Goal: Contribute content: Contribute content

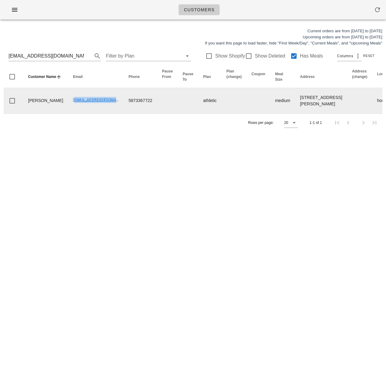
drag, startPoint x: 52, startPoint y: 103, endPoint x: 105, endPoint y: 104, distance: 53.1
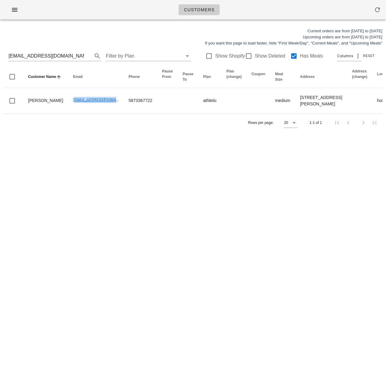
copy link "mayariley07@gmail.com"
drag, startPoint x: 48, startPoint y: 56, endPoint x: -16, endPoint y: 55, distance: 64.6
click at [0, 55] on html "Customers Current orders are from Sunday Aug 17 to Saturday Aug 23 Upcoming ord…" at bounding box center [193, 183] width 386 height 366
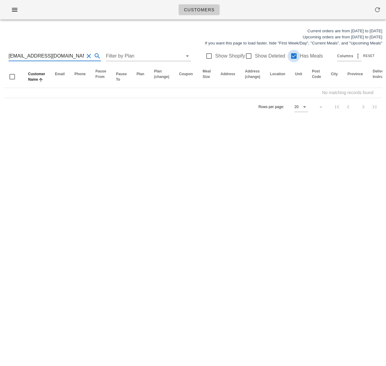
type input "rjmujica@outlook.com"
click at [290, 55] on div at bounding box center [293, 56] width 10 height 10
click at [57, 55] on input "rjmujica@outlook.com" at bounding box center [46, 56] width 75 height 10
drag, startPoint x: 58, startPoint y: 56, endPoint x: -9, endPoint y: 57, distance: 67.7
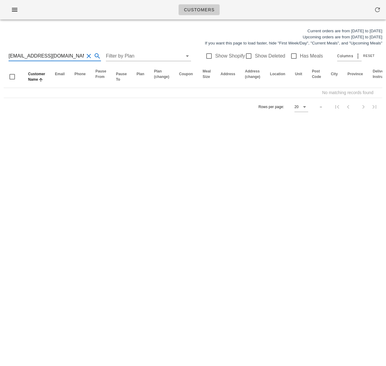
click at [0, 57] on html "Customers Current orders are from Sunday Aug 17 to Saturday Aug 23 Upcoming ord…" at bounding box center [193, 183] width 386 height 366
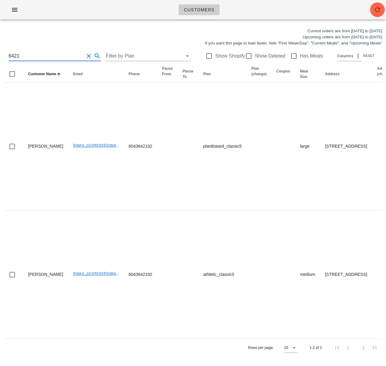
scroll to position [0, 0]
drag, startPoint x: 30, startPoint y: 59, endPoint x: -7, endPoint y: 57, distance: 36.9
click at [0, 57] on html "Customers Current orders are from Sunday Aug 17 to Saturday Aug 23 Upcoming ord…" at bounding box center [193, 183] width 386 height 366
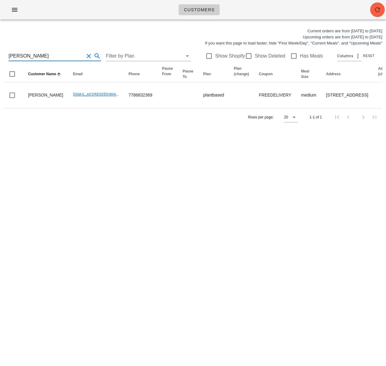
type input "Mujica"
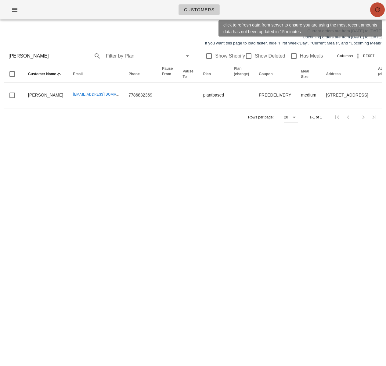
click at [377, 10] on icon "button" at bounding box center [377, 9] width 7 height 7
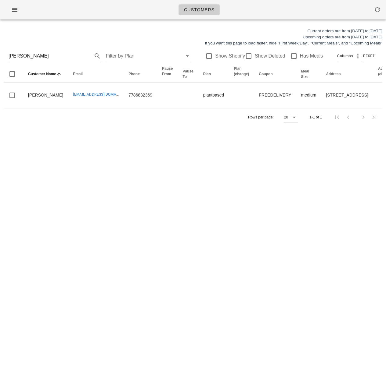
click at [77, 126] on div "Rows per page: 20 1-1 of 1" at bounding box center [193, 117] width 378 height 18
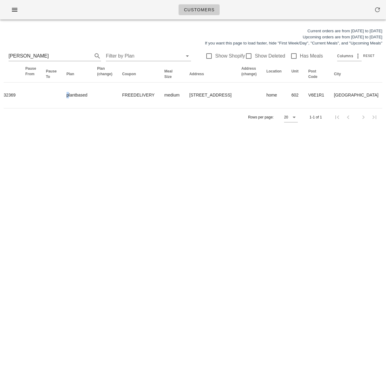
drag, startPoint x: 183, startPoint y: 105, endPoint x: -22, endPoint y: 117, distance: 205.5
click at [0, 117] on html "Customers Current orders are from Sunday Aug 17 to Saturday Aug 23 Upcoming ord…" at bounding box center [193, 183] width 386 height 366
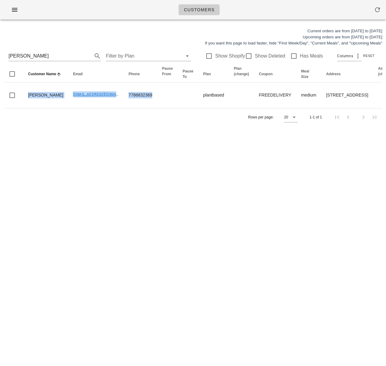
drag, startPoint x: 88, startPoint y: 105, endPoint x: 23, endPoint y: 147, distance: 77.7
click at [0, 104] on html "Customers Current orders are from Sunday Aug 17 to Saturday Aug 23 Upcoming ord…" at bounding box center [193, 183] width 386 height 366
drag, startPoint x: 87, startPoint y: 178, endPoint x: 3, endPoint y: 257, distance: 115.0
click at [87, 179] on div "Customers Current orders are from Sunday Aug 17 to Saturday Aug 23 Upcoming ord…" at bounding box center [193, 183] width 386 height 366
click at [78, 148] on div "Customers Current orders are from Sunday Aug 17 to Saturday Aug 23 Upcoming ord…" at bounding box center [193, 183] width 386 height 366
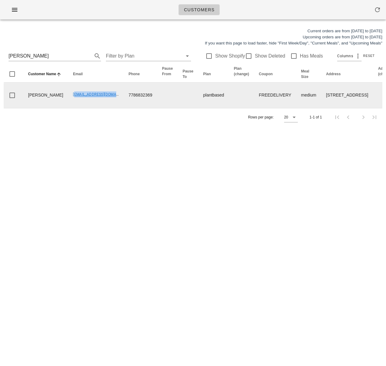
drag, startPoint x: 56, startPoint y: 105, endPoint x: 98, endPoint y: 105, distance: 41.2
click at [98, 105] on td "raimujica@outlook.com" at bounding box center [95, 96] width 55 height 26
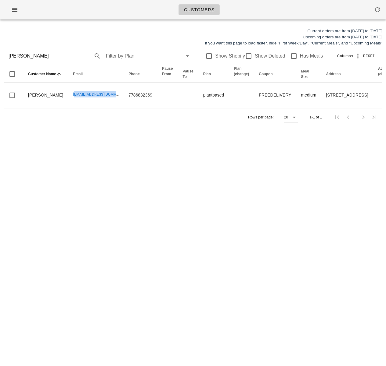
copy link "raimujica@outlook.com"
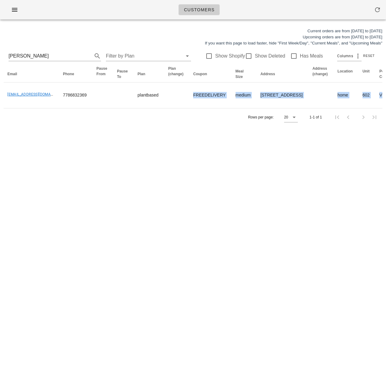
drag, startPoint x: 257, startPoint y: 100, endPoint x: 382, endPoint y: 97, distance: 125.7
click at [382, 97] on div "Current orders are from Sunday Aug 17 to Saturday Aug 23 Upcoming orders are fr…" at bounding box center [193, 76] width 386 height 105
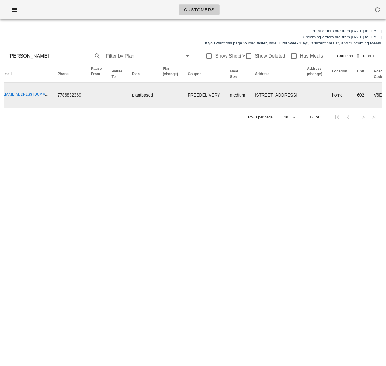
drag, startPoint x: 268, startPoint y: 112, endPoint x: 279, endPoint y: 109, distance: 11.8
click at [302, 108] on td at bounding box center [314, 96] width 25 height 26
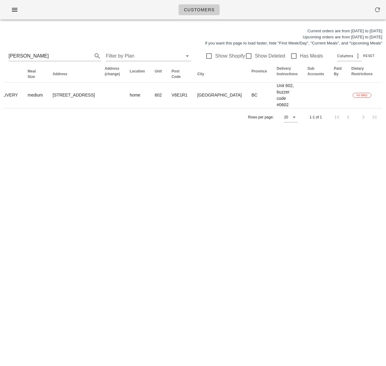
scroll to position [0, 315]
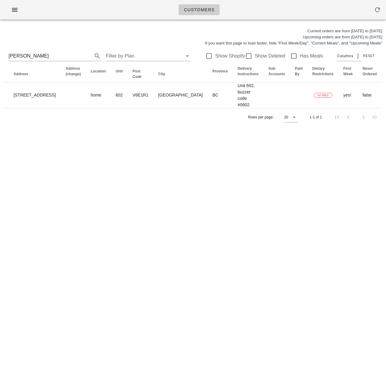
drag, startPoint x: 280, startPoint y: 109, endPoint x: 382, endPoint y: 108, distance: 102.1
click at [382, 108] on div "Current orders are from Sunday Aug 17 to Saturday Aug 23 Upcoming orders are fr…" at bounding box center [193, 76] width 386 height 105
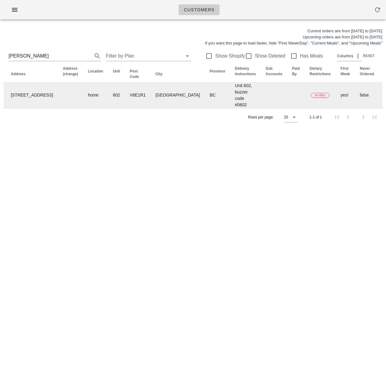
click at [335, 104] on td "yes!" at bounding box center [344, 96] width 19 height 26
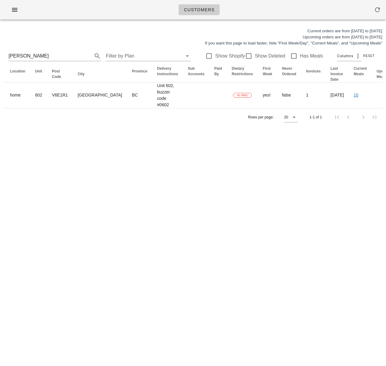
scroll to position [0, 407]
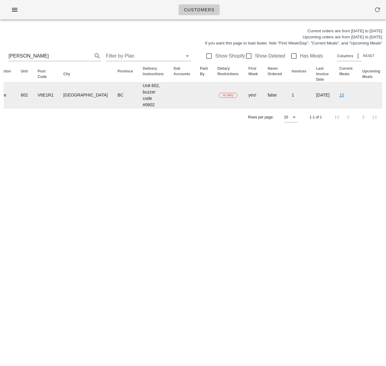
drag, startPoint x: 288, startPoint y: 102, endPoint x: 348, endPoint y: 114, distance: 60.6
click at [382, 102] on div "Current orders are from Sunday Aug 17 to Saturday Aug 23 Upcoming orders are fr…" at bounding box center [193, 76] width 386 height 105
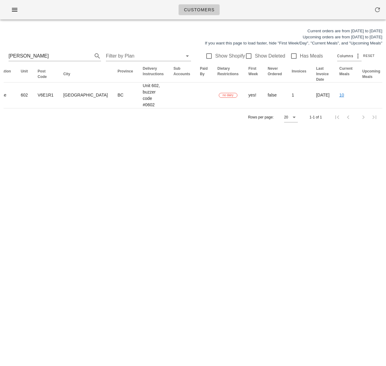
click at [186, 188] on div "Customers Current orders are from Sunday Aug 17 to Saturday Aug 23 Upcoming ord…" at bounding box center [193, 183] width 386 height 366
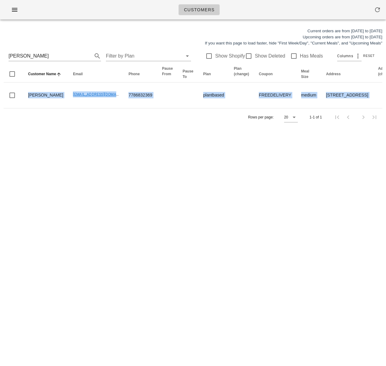
drag, startPoint x: 38, startPoint y: 102, endPoint x: 75, endPoint y: 137, distance: 51.5
click at [0, 93] on html "Customers Current orders are from Sunday Aug 17 to Saturday Aug 23 Upcoming ord…" at bounding box center [193, 183] width 386 height 366
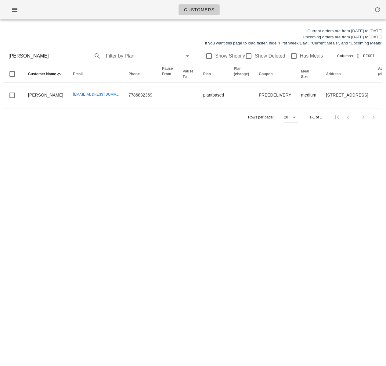
drag, startPoint x: 88, startPoint y: 140, endPoint x: 84, endPoint y: 129, distance: 11.8
click at [88, 130] on div "Current orders are from Sunday Aug 17 to Saturday Aug 23 Upcoming orders are fr…" at bounding box center [193, 76] width 386 height 105
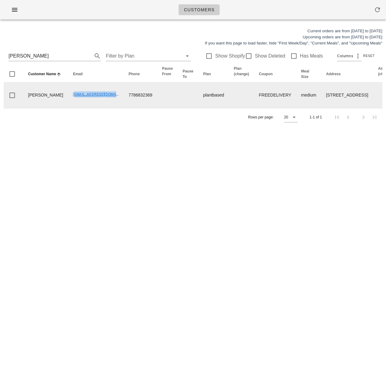
drag, startPoint x: 53, startPoint y: 104, endPoint x: 101, endPoint y: 106, distance: 48.5
click at [101, 106] on td "[EMAIL_ADDRESS][DOMAIN_NAME]" at bounding box center [95, 96] width 55 height 26
copy link "raimujica@outlook.com"
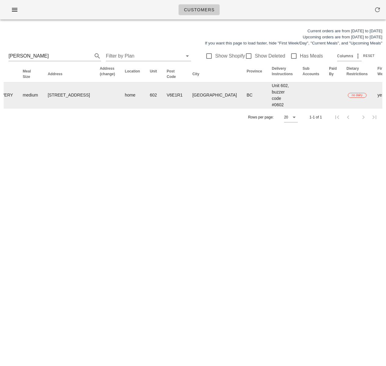
drag, startPoint x: 187, startPoint y: 105, endPoint x: 376, endPoint y: 114, distance: 188.7
click at [380, 108] on tr "Raimundo Mujica raimujica@outlook.com 7786832369 plantbased FREEDELIVERY medium…" at bounding box center [159, 96] width 867 height 26
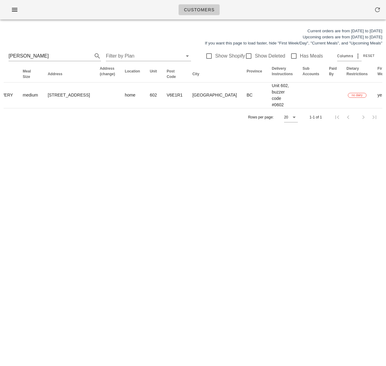
scroll to position [0, 281]
click at [243, 190] on div "Customers Current orders are from Sunday Aug 17 to Saturday Aug 23 Upcoming ord…" at bounding box center [193, 183] width 386 height 366
drag, startPoint x: 34, startPoint y: 55, endPoint x: -18, endPoint y: 54, distance: 52.1
click at [0, 54] on html "Customers Current orders are from Sunday Aug 17 to Saturday Aug 23 Upcoming ord…" at bounding box center [193, 183] width 386 height 366
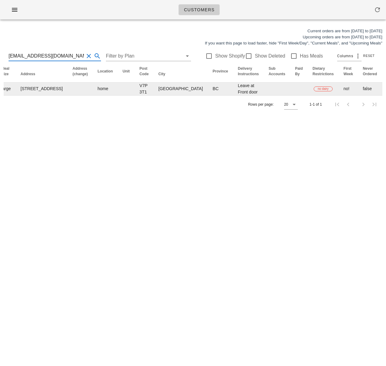
type input "ryoma.murata16@gmail.com"
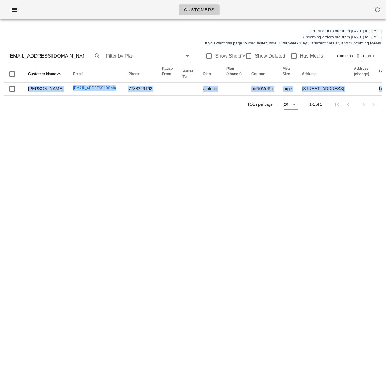
drag, startPoint x: 134, startPoint y: 105, endPoint x: -99, endPoint y: 93, distance: 233.2
click at [0, 93] on html "Customers Current orders are from Sunday Aug 17 to Saturday Aug 23 Upcoming ord…" at bounding box center [193, 183] width 386 height 366
drag, startPoint x: 103, startPoint y: 125, endPoint x: 128, endPoint y: 116, distance: 26.8
click at [103, 113] on div "Rows per page: 20 1-1 of 1" at bounding box center [193, 104] width 378 height 18
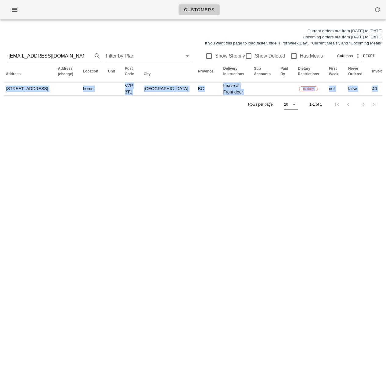
drag, startPoint x: 176, startPoint y: 98, endPoint x: 392, endPoint y: 99, distance: 216.5
click at [385, 99] on html "Customers Current orders are from Sunday Aug 17 to Saturday Aug 23 Upcoming ord…" at bounding box center [193, 183] width 386 height 366
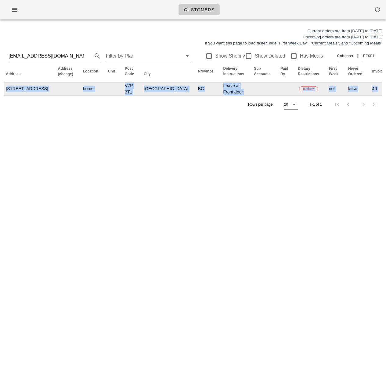
scroll to position [0, 336]
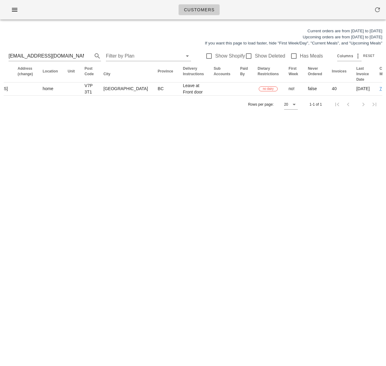
click at [135, 117] on div "Current orders are from Sunday Aug 17 to Saturday Aug 23 Upcoming orders are fr…" at bounding box center [193, 70] width 386 height 93
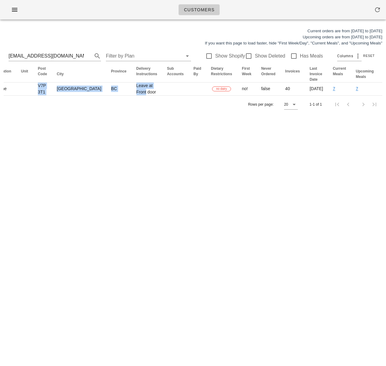
scroll to position [0, 0]
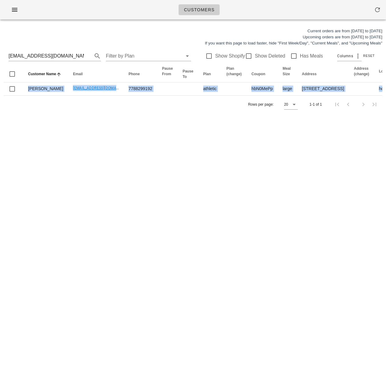
drag, startPoint x: 136, startPoint y: 102, endPoint x: -69, endPoint y: 106, distance: 204.3
click at [0, 106] on html "Customers Current orders are from Sunday Aug 17 to Saturday Aug 23 Upcoming ord…" at bounding box center [193, 183] width 386 height 366
drag, startPoint x: 159, startPoint y: 169, endPoint x: 144, endPoint y: 124, distance: 47.1
click at [158, 168] on div "Customers Current orders are from Sunday Aug 17 to Saturday Aug 23 Upcoming ord…" at bounding box center [193, 183] width 386 height 366
drag, startPoint x: 141, startPoint y: 105, endPoint x: -31, endPoint y: 106, distance: 172.0
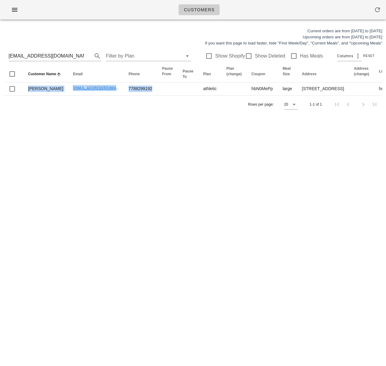
click at [0, 106] on html "Customers Current orders are from Sunday Aug 17 to Saturday Aug 23 Upcoming ord…" at bounding box center [193, 183] width 386 height 366
click at [170, 166] on div "Customers Current orders are from Sunday Aug 17 to Saturday Aug 23 Upcoming ord…" at bounding box center [193, 183] width 386 height 366
drag, startPoint x: 56, startPoint y: 145, endPoint x: 59, endPoint y: 156, distance: 11.2
click at [56, 145] on div "Customers Current orders are from Sunday Aug 17 to Saturday Aug 23 Upcoming ord…" at bounding box center [193, 183] width 386 height 366
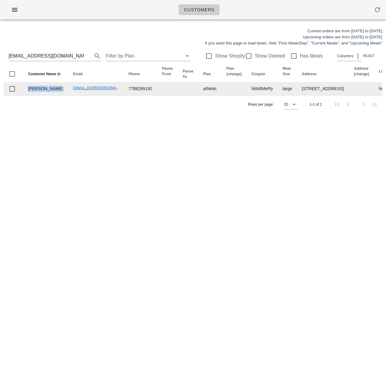
drag, startPoint x: 40, startPoint y: 108, endPoint x: 28, endPoint y: 102, distance: 13.5
click at [28, 95] on td "Ryoma Murata" at bounding box center [45, 89] width 45 height 13
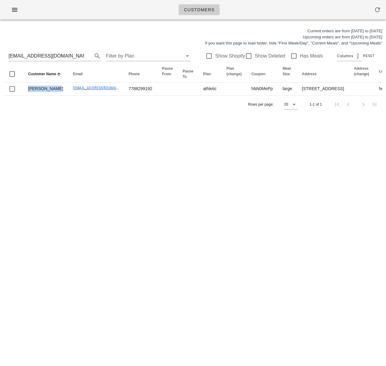
copy td "Ryoma Murata"
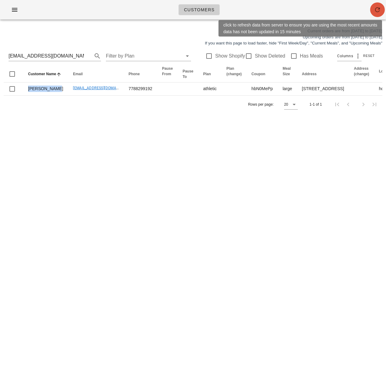
click at [380, 14] on button "button" at bounding box center [377, 9] width 15 height 15
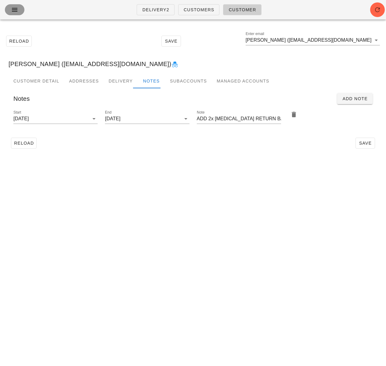
drag, startPoint x: 10, startPoint y: 10, endPoint x: 23, endPoint y: 19, distance: 15.3
click at [10, 10] on span "button" at bounding box center [15, 9] width 10 height 7
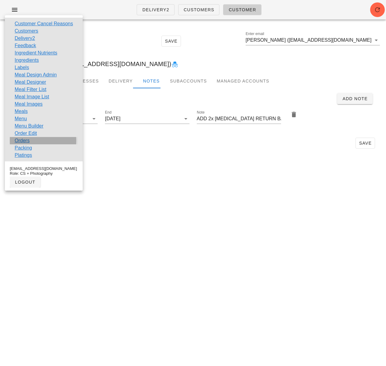
click at [21, 140] on link "Orders" at bounding box center [22, 140] width 15 height 7
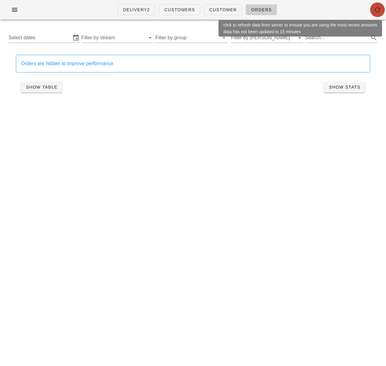
drag, startPoint x: 371, startPoint y: 9, endPoint x: 367, endPoint y: 9, distance: 3.7
click at [371, 9] on span "button" at bounding box center [377, 9] width 15 height 7
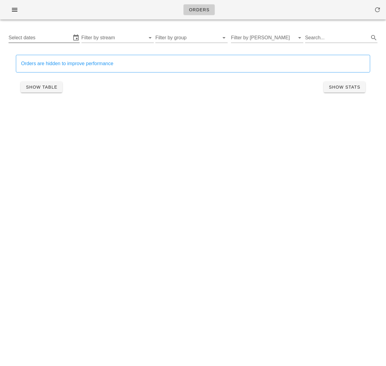
click at [46, 38] on input "Select dates" at bounding box center [40, 38] width 63 height 10
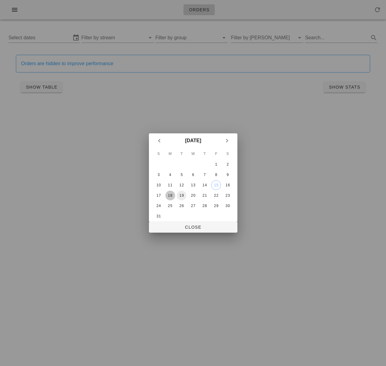
drag, startPoint x: 171, startPoint y: 196, endPoint x: 179, endPoint y: 196, distance: 8.2
click at [171, 196] on div "18" at bounding box center [170, 196] width 10 height 4
click at [191, 196] on div "20" at bounding box center [193, 196] width 10 height 4
click at [198, 228] on span "Close" at bounding box center [193, 227] width 79 height 5
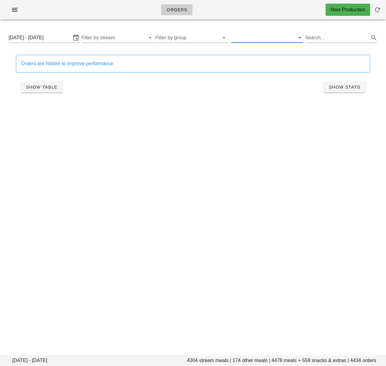
click at [255, 38] on input "text" at bounding box center [262, 38] width 63 height 10
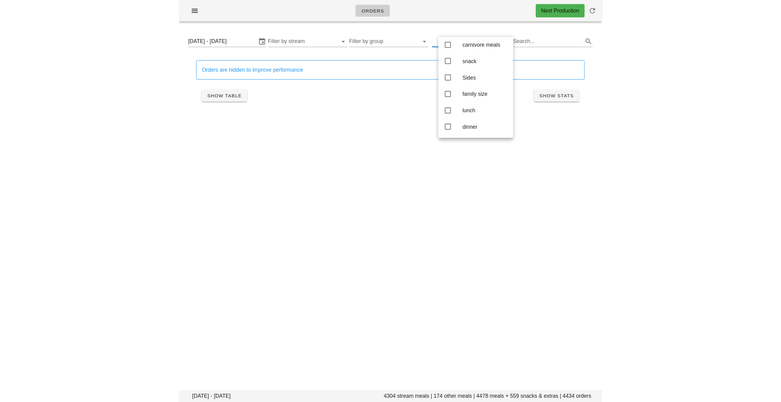
scroll to position [83, 0]
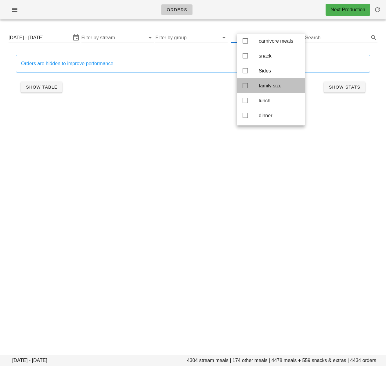
click at [245, 82] on icon at bounding box center [244, 85] width 7 height 7
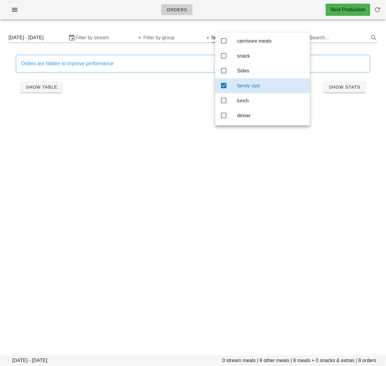
click at [13, 84] on div "Orders are hidden to improve performance Show Table Show Stats" at bounding box center [192, 75] width 361 height 49
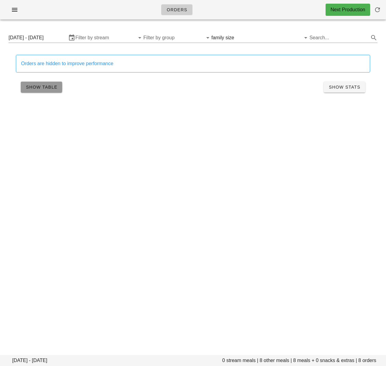
click at [34, 90] on button "Show Table" at bounding box center [41, 87] width 41 height 11
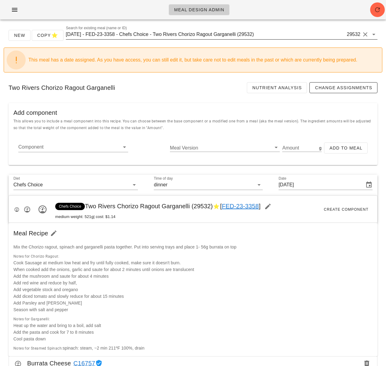
drag, startPoint x: 215, startPoint y: 40, endPoint x: 211, endPoint y: 34, distance: 6.5
click at [215, 39] on div "Search for existing meal (name or ID) [DATE] - FED-23-3358 - Chefs Choice - Two…" at bounding box center [221, 38] width 311 height 16
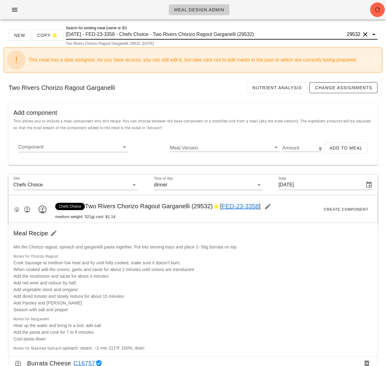
click at [211, 34] on input "[DATE] - FED-23-3358 - Chefs Choice - Two Rivers Chorizo Ragout Garganelli (295…" at bounding box center [206, 35] width 280 height 10
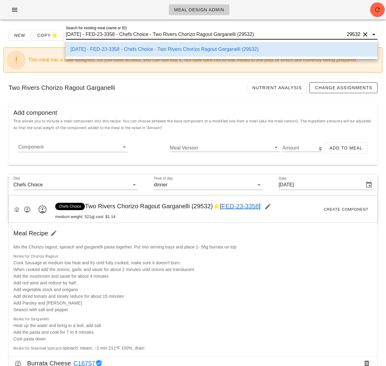
click at [211, 34] on input "[DATE] - FED-23-3358 - Chefs Choice - Two Rivers Chorizo Ragout Garganelli (295…" at bounding box center [206, 35] width 280 height 10
click at [211, 38] on input "[DATE] - FED-23-3358 - Chefs Choice - Two Rivers Chorizo Ragout Garganelli (295…" at bounding box center [206, 35] width 280 height 10
click at [212, 35] on input "[DATE] - FED-23-3358 - Chefs Choice - Two Rivers Chorizo Ragout Garganelli (295…" at bounding box center [206, 35] width 280 height 10
click at [212, 35] on input "2024-08-11 - FED-23-3358 - Chefs Choice - Two Rivers Chorizo Ragout Garganelli …" at bounding box center [206, 35] width 280 height 10
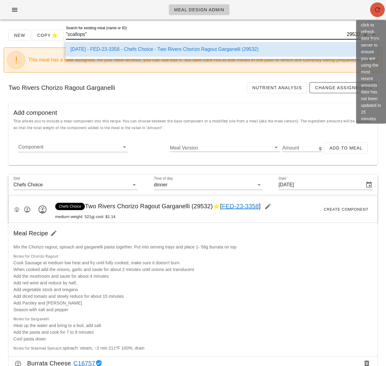
drag, startPoint x: 378, startPoint y: 10, endPoint x: 378, endPoint y: 0, distance: 10.1
click at [378, 10] on icon "button" at bounding box center [377, 9] width 7 height 7
type input "2024-08-11 - FED-23-3358 - Chefs Choice - Two Rivers Chorizo Ragout Garganelli …"
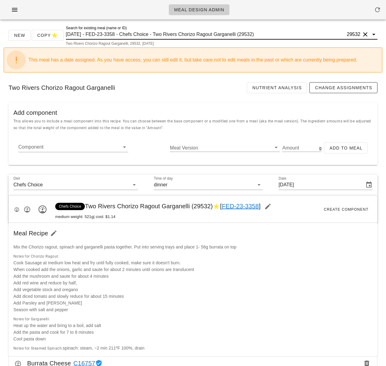
click at [171, 37] on input "2024-08-11 - FED-23-3358 - Chefs Choice - Two Rivers Chorizo Ragout Garganelli …" at bounding box center [206, 35] width 280 height 10
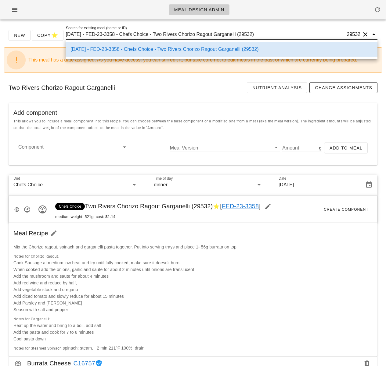
click at [171, 37] on input "2024-08-11 - FED-23-3358 - Chefs Choice - Two Rivers Chorizo Ragout Garganelli …" at bounding box center [206, 35] width 280 height 10
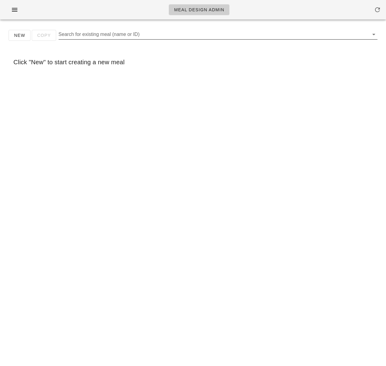
click at [98, 35] on input "Search for existing meal (name or ID)" at bounding box center [213, 35] width 309 height 10
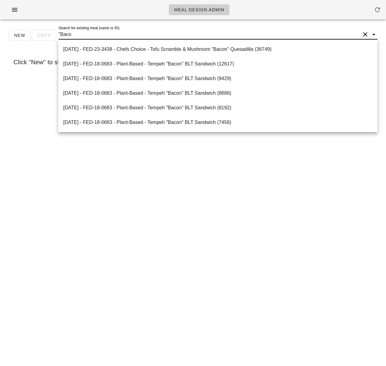
type input ""Bacon"
click at [141, 50] on div "[DATE] - FED-23-3438 - Chefs Choice - Tofu Scramble & Mushroom "Bacon" Quesadil…" at bounding box center [217, 49] width 309 height 6
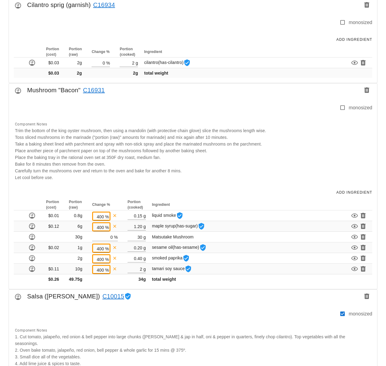
scroll to position [499, 0]
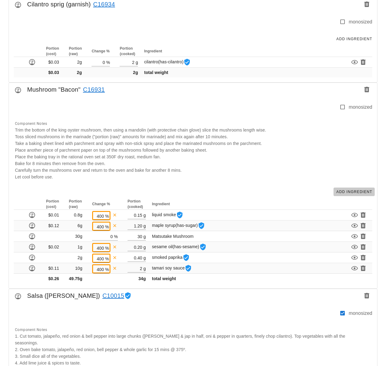
click at [353, 192] on span "Add Ingredient" at bounding box center [354, 192] width 36 height 4
type input "1"
type input "0.15"
type input "400"
type input "1.20"
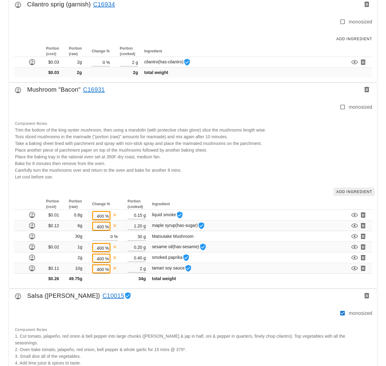
type input "0"
type input "30"
type input "0.20"
type input "0.40"
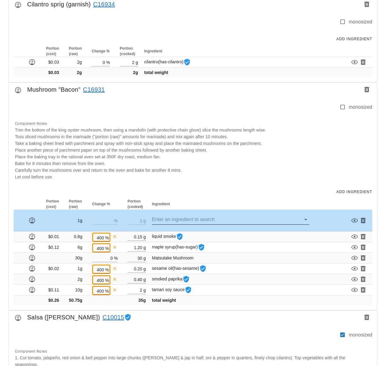
click at [165, 221] on input "text" at bounding box center [226, 220] width 149 height 10
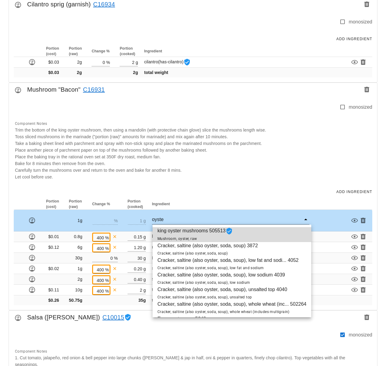
type input "oyster"
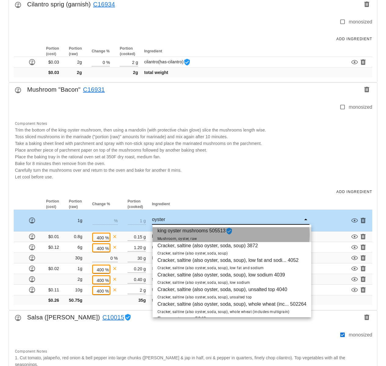
click at [172, 236] on span "king oyster mushrooms 505513 Mushroom, oyster, raw" at bounding box center [194, 234] width 75 height 15
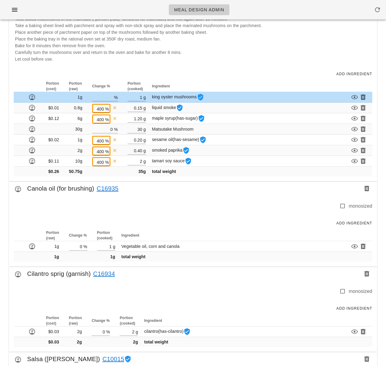
scroll to position [443, 0]
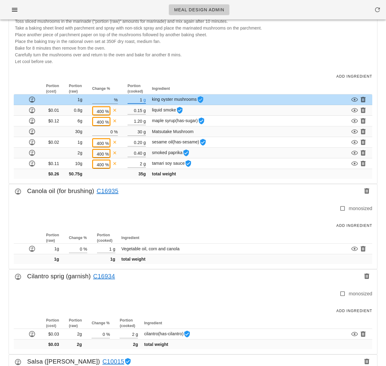
click at [141, 100] on input "1" at bounding box center [134, 100] width 15 height 8
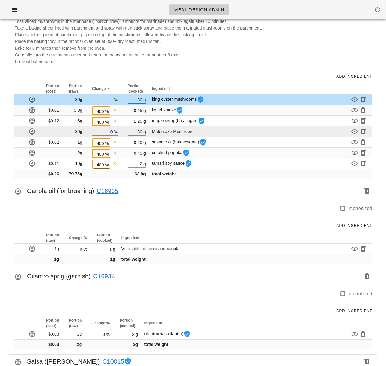
type input "30"
click at [177, 131] on span "Matsutake Mushroom" at bounding box center [172, 131] width 41 height 5
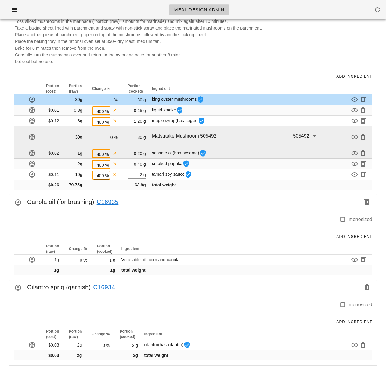
click at [363, 148] on td at bounding box center [347, 153] width 49 height 11
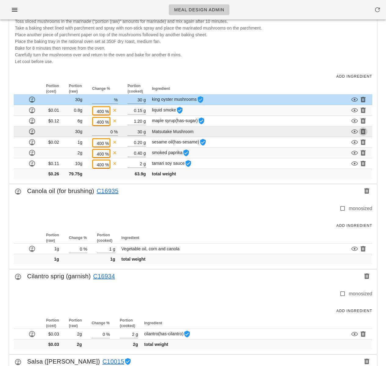
click at [362, 133] on icon "button" at bounding box center [362, 131] width 7 height 7
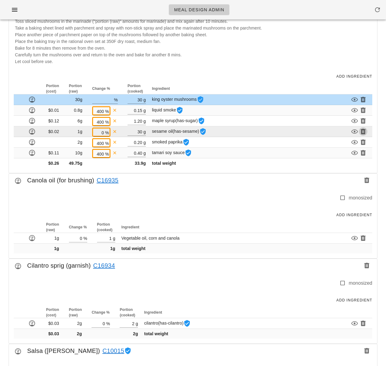
type input "400"
type input "0.20"
type input "0.40"
type input "2"
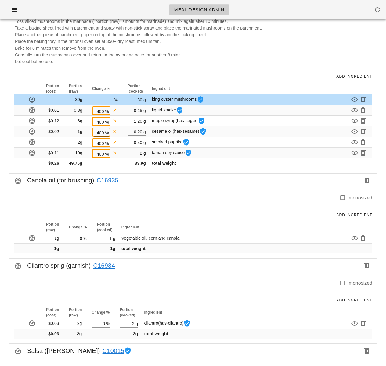
click at [228, 73] on div "Add Ingredient" at bounding box center [193, 76] width 368 height 13
click at [105, 75] on div "Add Ingredient" at bounding box center [193, 76] width 368 height 13
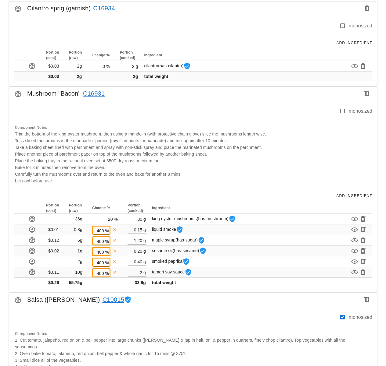
scroll to position [495, 0]
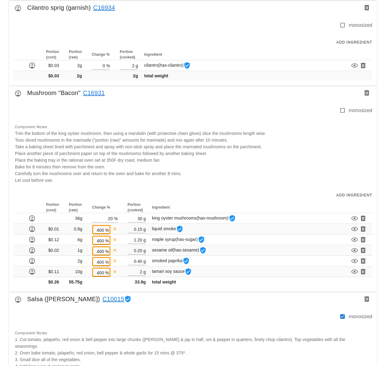
click at [97, 94] on link "C16931" at bounding box center [92, 93] width 24 height 10
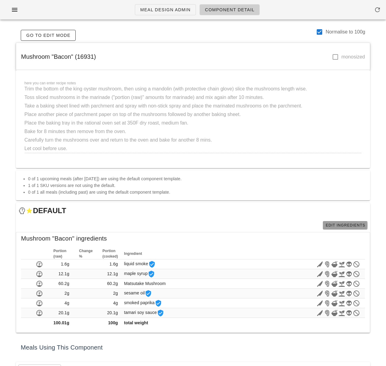
click at [334, 225] on span "Edit Ingredients" at bounding box center [345, 225] width 40 height 4
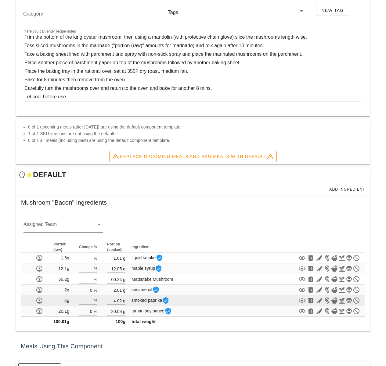
scroll to position [85, 0]
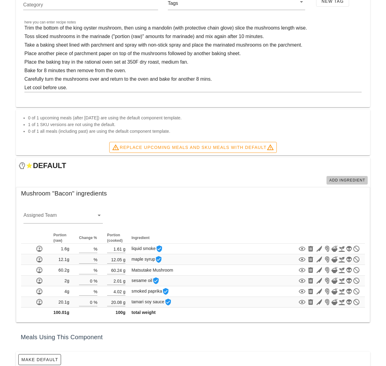
click at [337, 181] on span "Add Ingredient" at bounding box center [347, 180] width 36 height 4
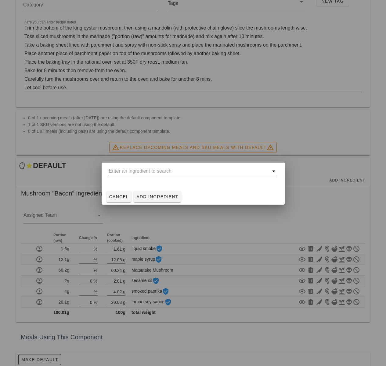
click at [154, 174] on input "text" at bounding box center [189, 171] width 160 height 10
drag, startPoint x: 122, startPoint y: 197, endPoint x: 195, endPoint y: 198, distance: 72.9
click at [121, 197] on span "Cancel" at bounding box center [119, 197] width 20 height 5
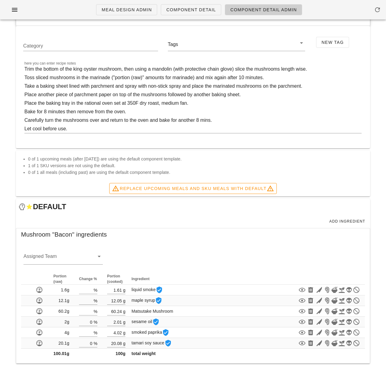
scroll to position [0, 0]
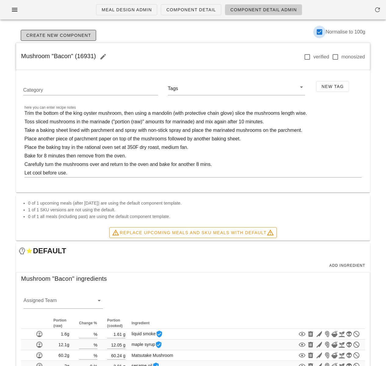
click at [320, 28] on div at bounding box center [319, 32] width 10 height 10
checkbox input "false"
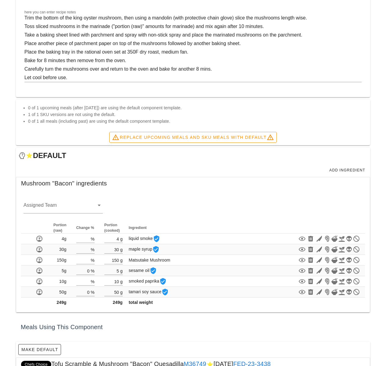
scroll to position [110, 0]
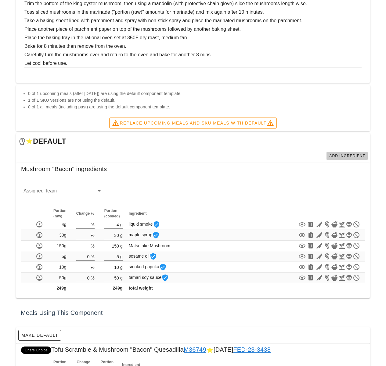
click at [344, 154] on span "Add Ingredient" at bounding box center [347, 156] width 36 height 4
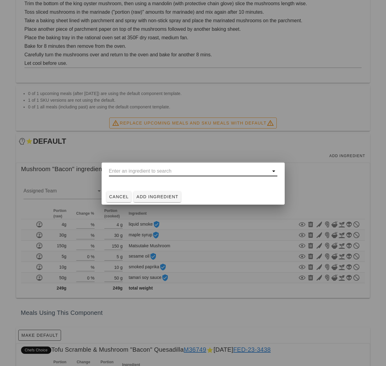
click at [160, 171] on input "text" at bounding box center [189, 171] width 160 height 10
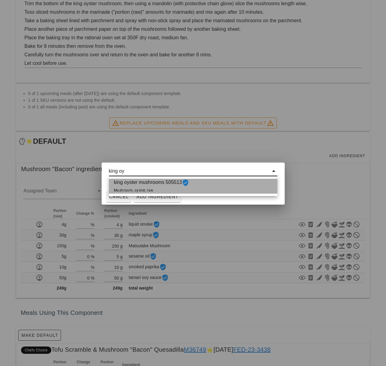
click at [152, 185] on span "king oyster mushrooms 505513 Mushroom, oyster, raw" at bounding box center [151, 186] width 75 height 15
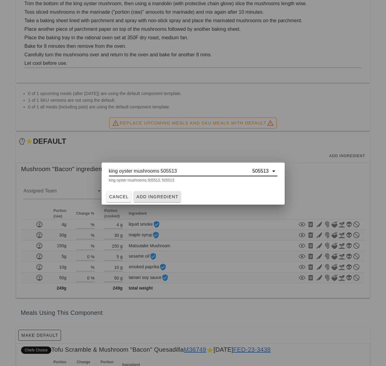
type input "king oyster mushrooms 505513"
click at [155, 195] on span "Add Ingredient" at bounding box center [157, 197] width 42 height 5
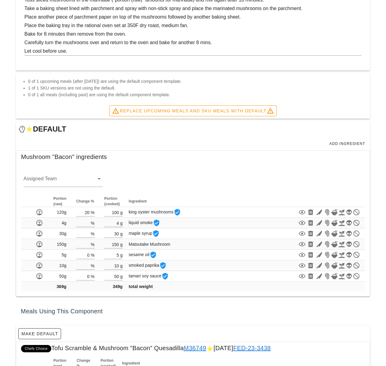
scroll to position [123, 0]
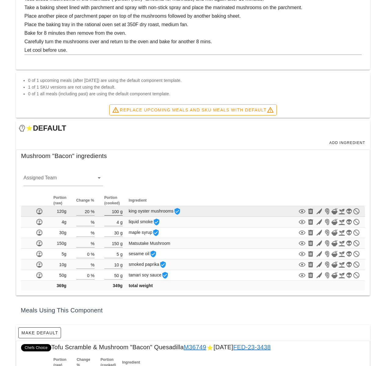
click at [116, 212] on input "100" at bounding box center [111, 212] width 15 height 8
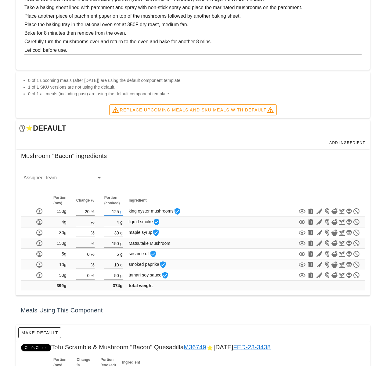
type input "125"
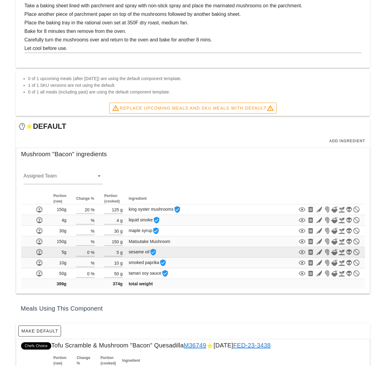
scroll to position [134, 0]
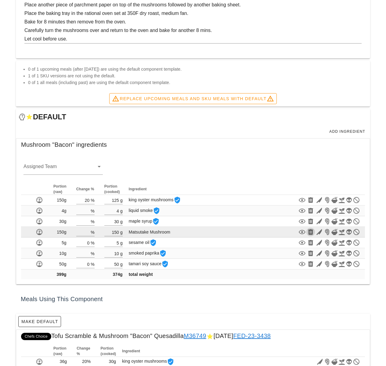
click at [313, 233] on icon "button" at bounding box center [310, 232] width 7 height 7
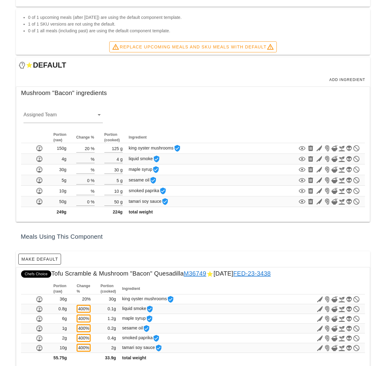
scroll to position [196, 0]
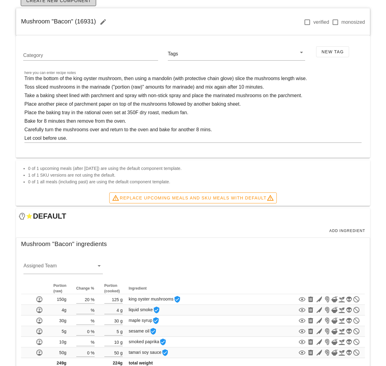
scroll to position [61, 0]
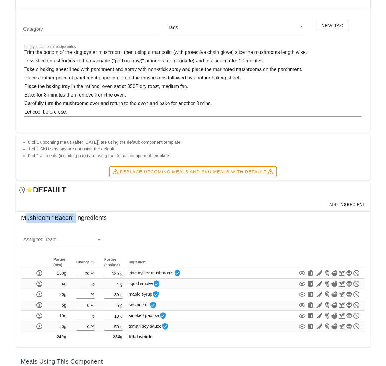
drag, startPoint x: 18, startPoint y: 219, endPoint x: 76, endPoint y: 220, distance: 57.6
click at [76, 220] on div "Mushroom "Bacon" ingredients" at bounding box center [192, 220] width 353 height 16
copy span "Mushroom "Bacon""
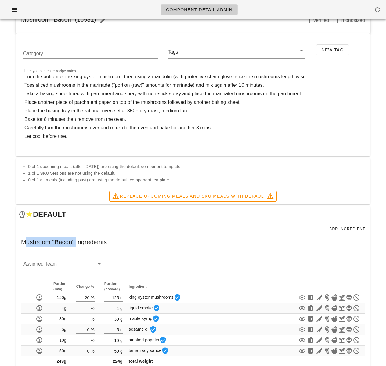
scroll to position [0, 0]
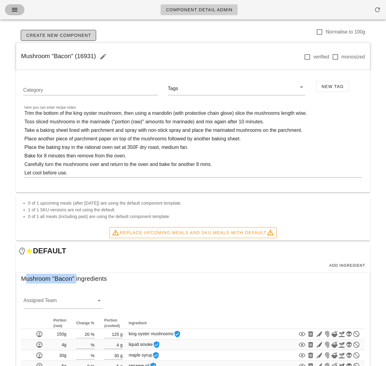
drag, startPoint x: 13, startPoint y: 9, endPoint x: 13, endPoint y: 15, distance: 5.5
click at [13, 9] on icon "button" at bounding box center [14, 9] width 7 height 7
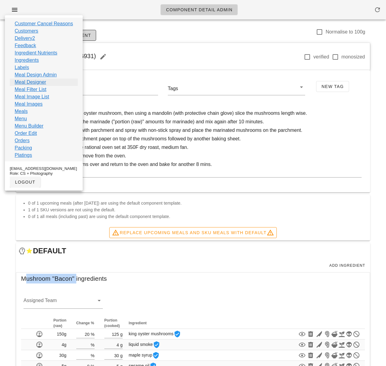
click at [35, 81] on link "Meal Designer" at bounding box center [30, 82] width 31 height 7
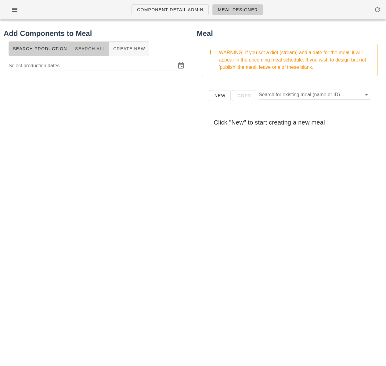
click at [89, 51] on span "Search All" at bounding box center [90, 48] width 30 height 5
click at [84, 70] on div at bounding box center [97, 65] width 176 height 10
paste input "Mushroom "Bacon""
type input "Mushroom "Bacon""
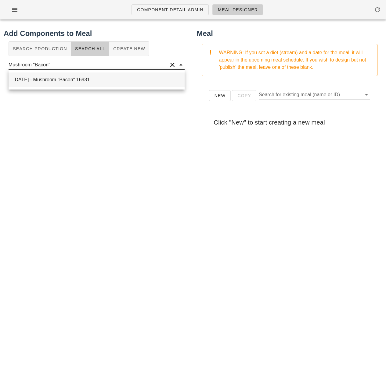
click at [81, 78] on div "[DATE] - Mushroom "Bacon" 16931" at bounding box center [97, 80] width 176 height 15
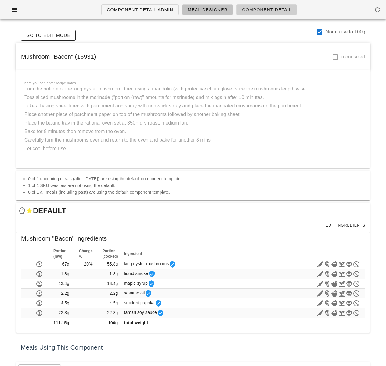
click at [193, 10] on span "Meal Designer" at bounding box center [207, 9] width 40 height 5
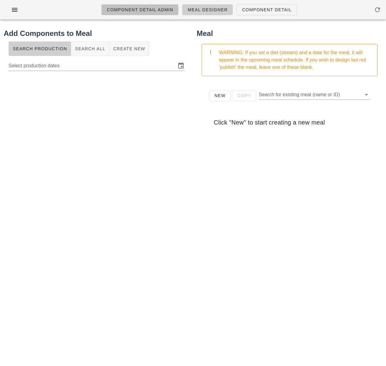
click at [128, 12] on span "Component Detail Admin" at bounding box center [139, 9] width 67 height 5
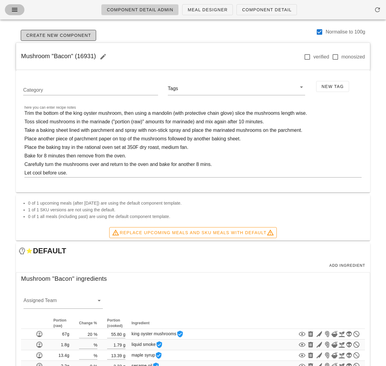
click at [15, 12] on icon "button" at bounding box center [14, 9] width 7 height 7
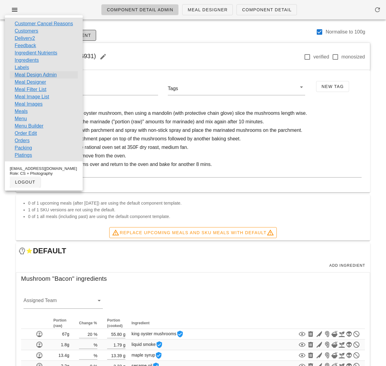
click at [47, 74] on link "Meal Design Admin" at bounding box center [36, 74] width 42 height 7
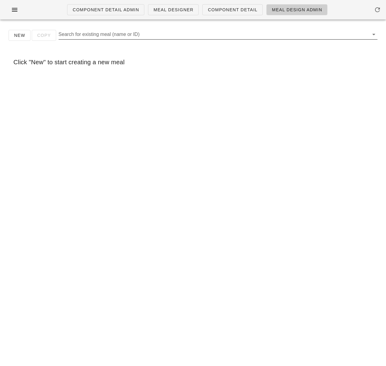
click at [88, 33] on input "Search for existing meal (name or ID)" at bounding box center [213, 35] width 309 height 10
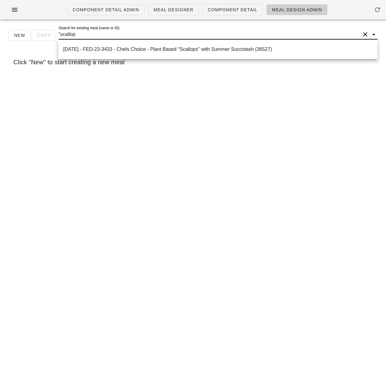
type input ""scallops"
click at [113, 50] on div "[DATE] - FED-23-3433 - Chefs Choice - Plant Based "Scallops" with Summer Succot…" at bounding box center [217, 49] width 309 height 6
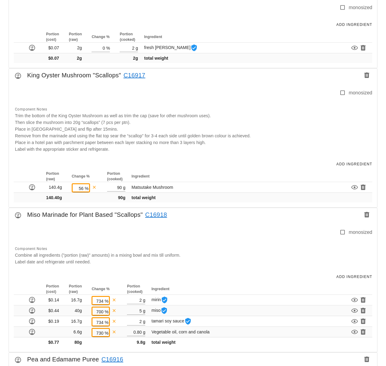
scroll to position [426, 0]
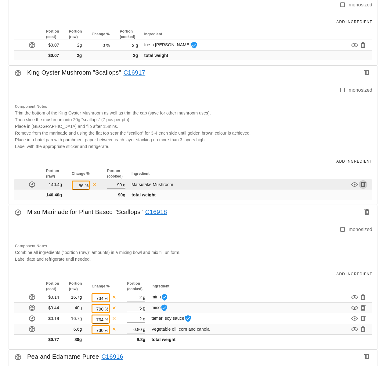
click at [364, 186] on icon "button" at bounding box center [362, 184] width 7 height 7
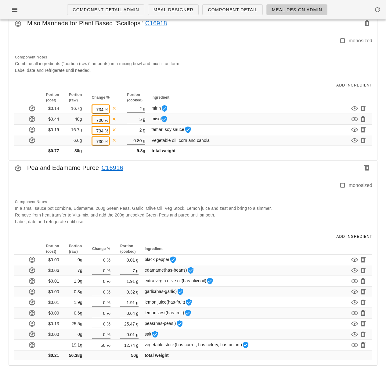
scroll to position [377, 0]
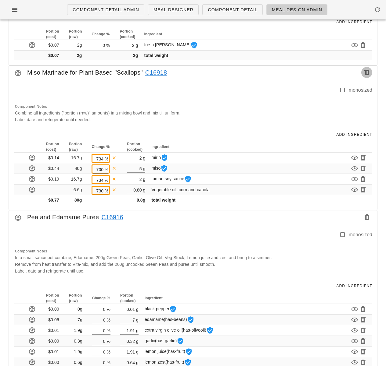
click at [368, 72] on icon "button" at bounding box center [366, 72] width 7 height 7
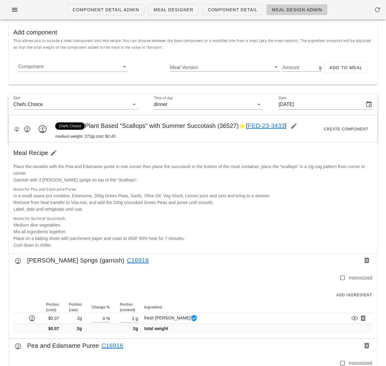
scroll to position [0, 0]
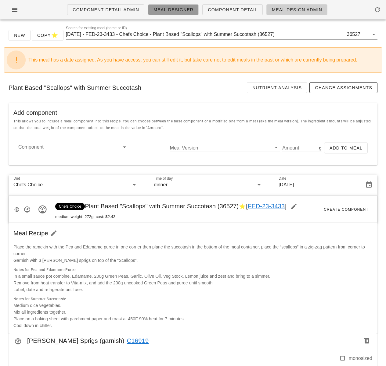
click at [171, 10] on span "Meal Designer" at bounding box center [173, 9] width 40 height 5
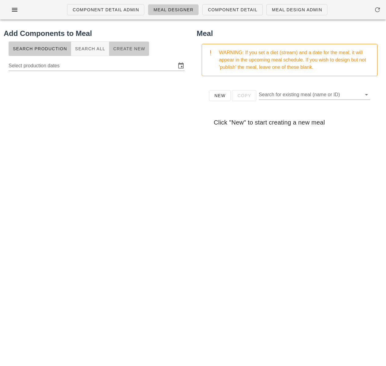
click at [117, 49] on span "Create New" at bounding box center [129, 48] width 32 height 5
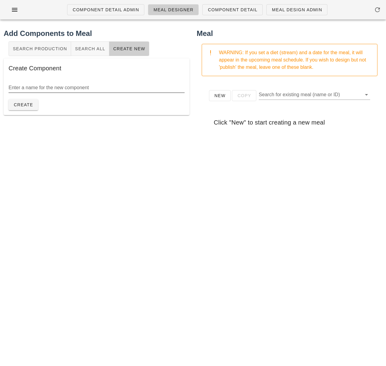
click at [60, 89] on input "Enter a name for the new component" at bounding box center [97, 88] width 176 height 10
type input "Miso Marinated King Oyster Mushroom "Scallops""
click at [18, 105] on span "Create" at bounding box center [23, 104] width 20 height 5
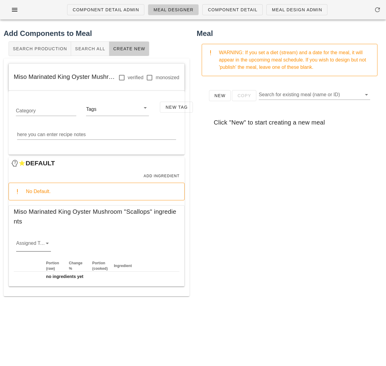
click at [44, 244] on icon at bounding box center [47, 243] width 7 height 7
click at [37, 278] on div "veg" at bounding box center [33, 278] width 25 height 6
click at [166, 178] on span "Add Ingredient" at bounding box center [161, 176] width 36 height 4
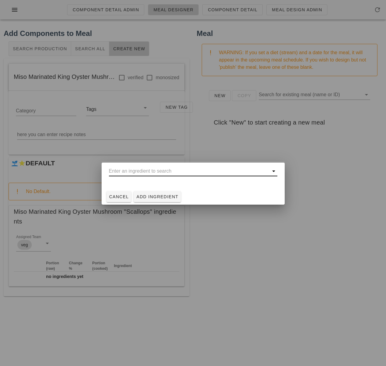
click at [157, 174] on input "text" at bounding box center [189, 171] width 160 height 10
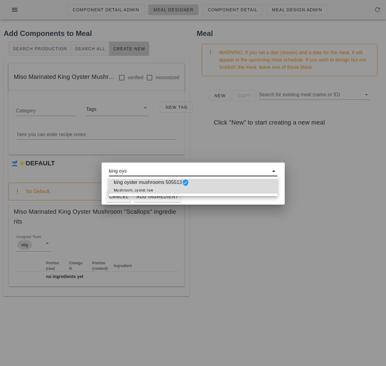
click at [161, 188] on span "king oyster mushrooms 505513 Mushroom, oyster, raw" at bounding box center [151, 186] width 75 height 15
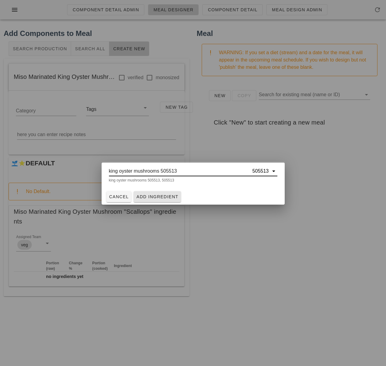
type input "king oyster mushrooms 505513"
click at [158, 193] on button "Add Ingredient" at bounding box center [157, 196] width 47 height 11
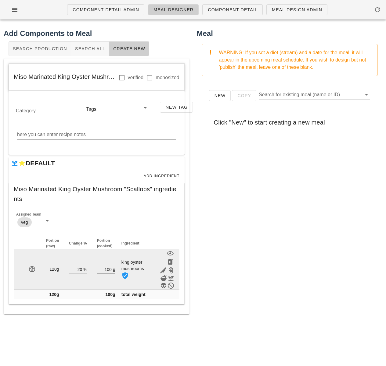
click at [109, 269] on input "100" at bounding box center [104, 270] width 15 height 8
click at [110, 270] on input "100" at bounding box center [104, 270] width 15 height 8
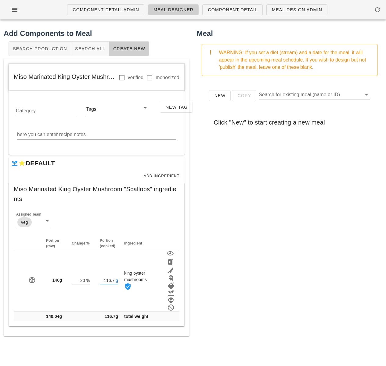
type input "116.70"
click at [261, 242] on div "New Copy Search for existing meal (name or ID) Click "New" to start creating a …" at bounding box center [290, 203] width 186 height 244
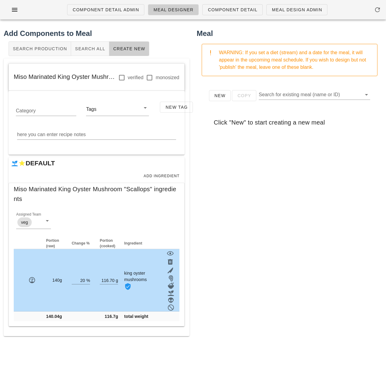
drag, startPoint x: 255, startPoint y: 258, endPoint x: 249, endPoint y: 252, distance: 8.4
click at [255, 258] on div "New Copy Search for existing meal (name or ID) Click "New" to start creating a …" at bounding box center [290, 203] width 186 height 244
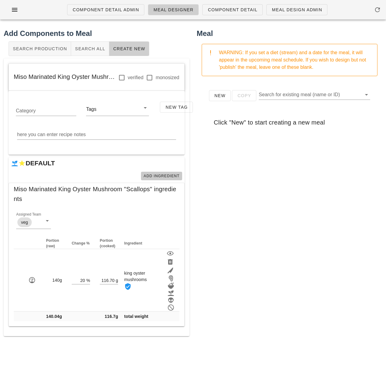
click at [150, 176] on span "Add Ingredient" at bounding box center [161, 176] width 36 height 4
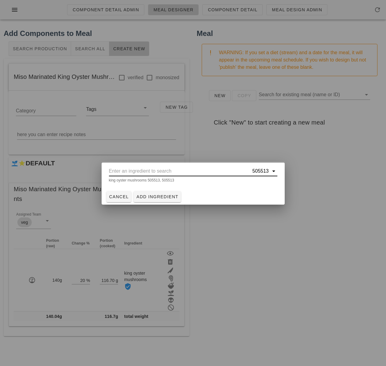
click at [151, 173] on input "text" at bounding box center [180, 171] width 142 height 10
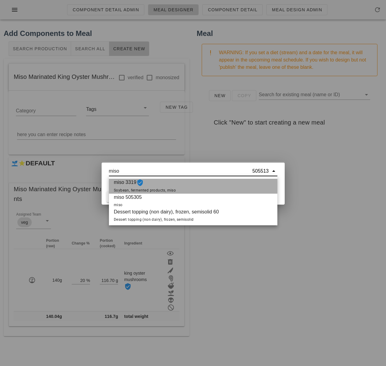
click at [163, 187] on span "miso 3319 Soybean, fermented products, miso" at bounding box center [145, 186] width 62 height 15
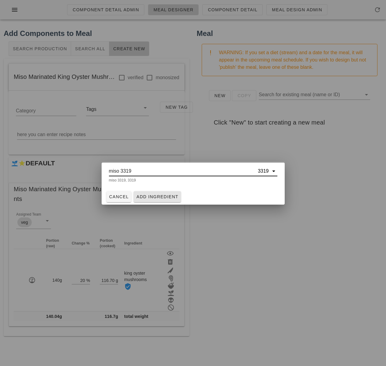
type input "miso 3319"
click at [159, 196] on span "Add Ingredient" at bounding box center [157, 197] width 42 height 5
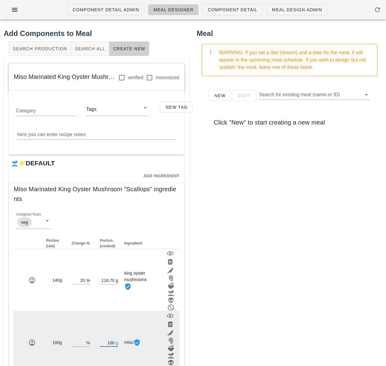
click at [113, 342] on input "100" at bounding box center [107, 343] width 15 height 8
type input "1"
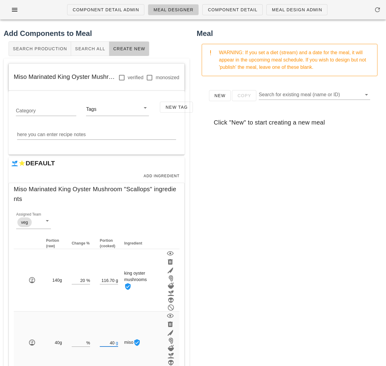
type input "40"
click at [267, 318] on div "New Copy Search for existing meal (name or ID) Click "New" to start creating a …" at bounding box center [290, 203] width 186 height 244
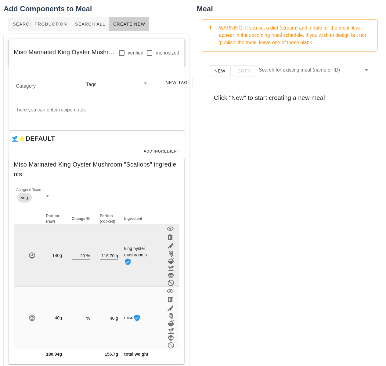
scroll to position [36, 0]
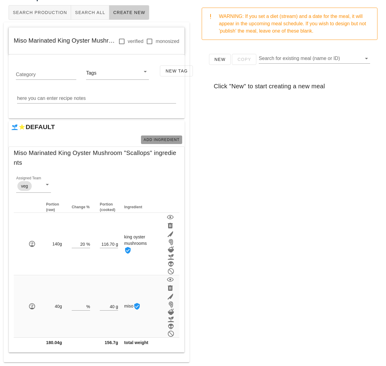
click at [167, 138] on span "Add Ingredient" at bounding box center [161, 140] width 36 height 4
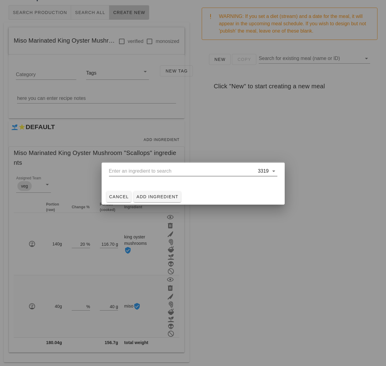
click at [170, 171] on input "text" at bounding box center [183, 171] width 148 height 10
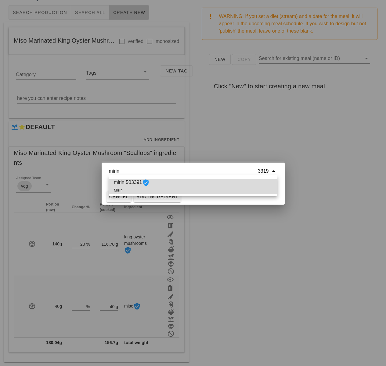
click at [139, 187] on span "mirin 503391 Mirin" at bounding box center [132, 186] width 36 height 15
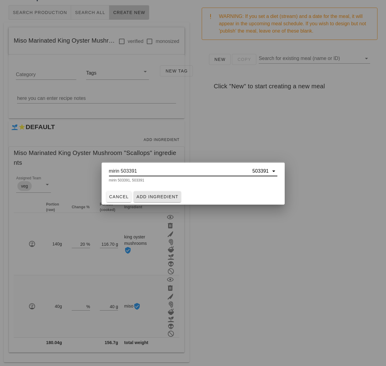
type input "mirin 503391"
click at [149, 195] on span "Add Ingredient" at bounding box center [157, 197] width 42 height 5
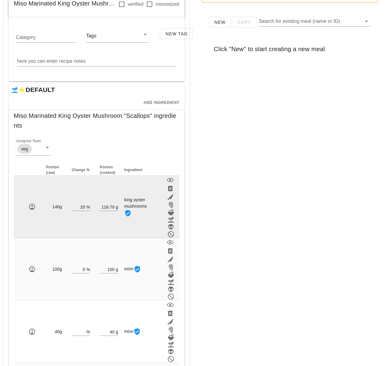
scroll to position [98, 0]
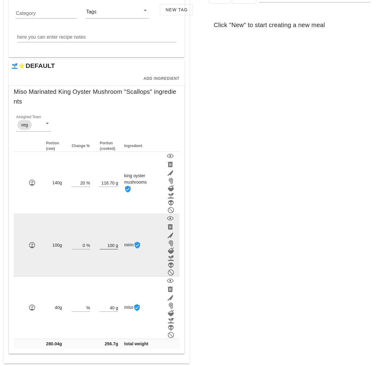
click at [113, 245] on input "100" at bounding box center [107, 245] width 15 height 8
type input "1"
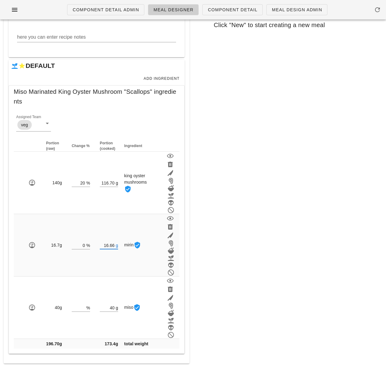
type input "16.66"
click at [225, 249] on div "Meal WARNING: If you set a diet (stream) and a date for the meal, it will appea…" at bounding box center [289, 147] width 193 height 441
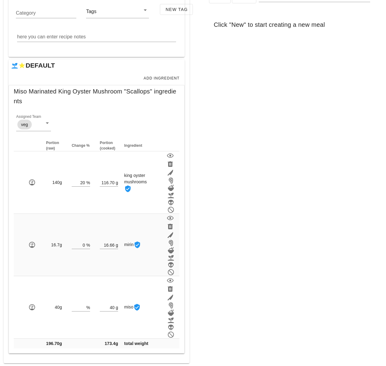
scroll to position [99, 0]
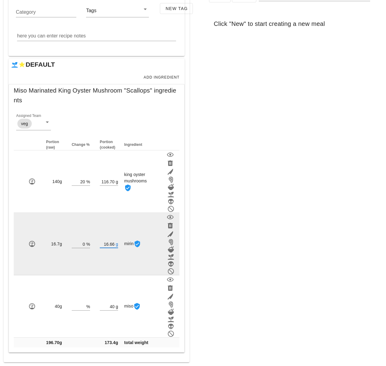
click at [114, 244] on input "16.66" at bounding box center [107, 244] width 15 height 8
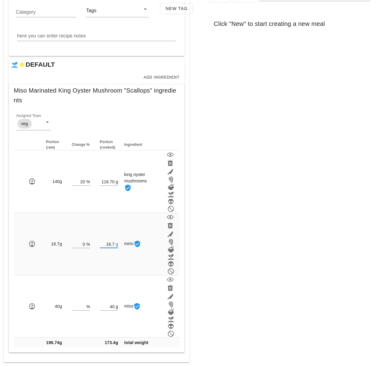
type input "16.70"
click at [227, 240] on div "Meal WARNING: If you set a diet (stream) and a date for the meal, it will appea…" at bounding box center [289, 146] width 193 height 441
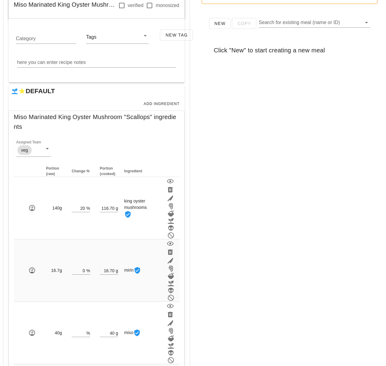
scroll to position [73, 0]
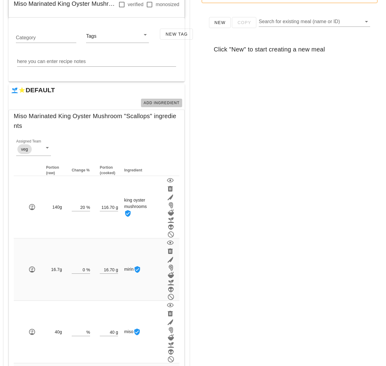
click at [149, 103] on span "Add Ingredient" at bounding box center [161, 103] width 36 height 4
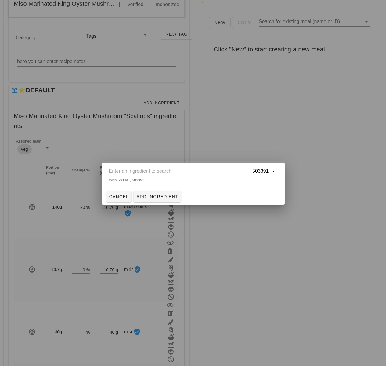
click at [132, 175] on input "text" at bounding box center [180, 171] width 142 height 10
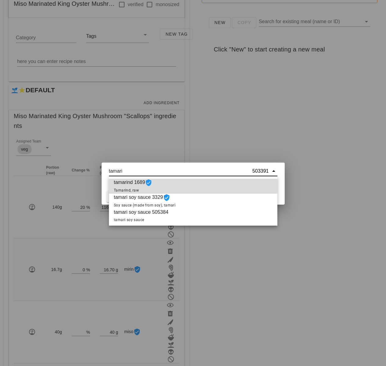
click at [136, 202] on span "tamari soy sauce 3329 Soy sauce (made from soy), tamari" at bounding box center [145, 201] width 62 height 15
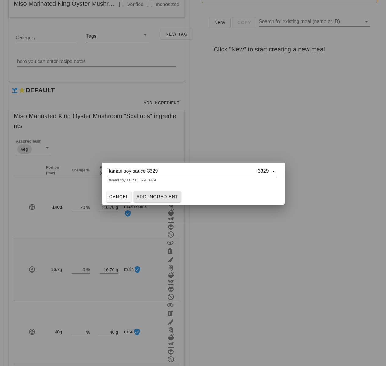
type input "tamari soy sauce 3329"
click at [152, 197] on span "Add Ingredient" at bounding box center [157, 197] width 42 height 5
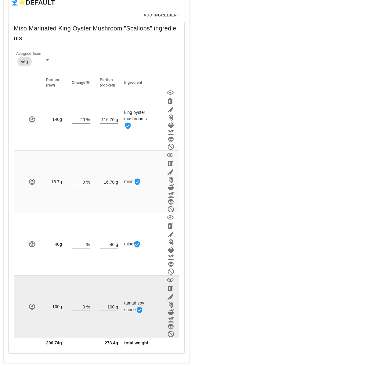
scroll to position [161, 0]
click at [113, 305] on input "100" at bounding box center [107, 307] width 15 height 8
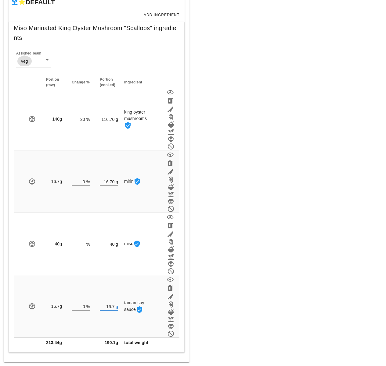
type input "16.70"
click at [238, 282] on div "Meal WARNING: If you set a diet (stream) and a date for the meal, it will appea…" at bounding box center [289, 114] width 193 height 503
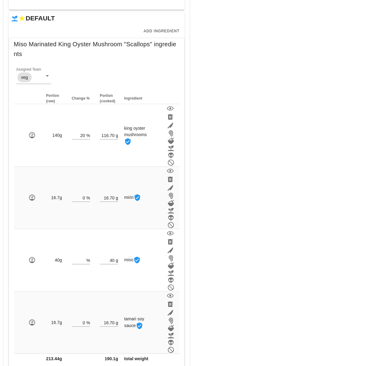
scroll to position [146, 0]
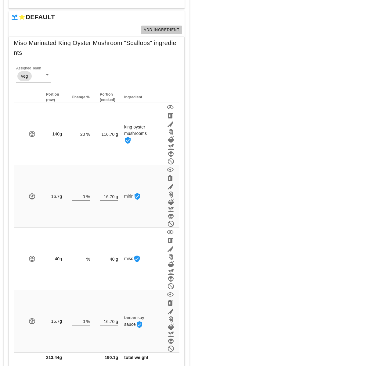
click at [156, 28] on span "Add Ingredient" at bounding box center [161, 30] width 36 height 4
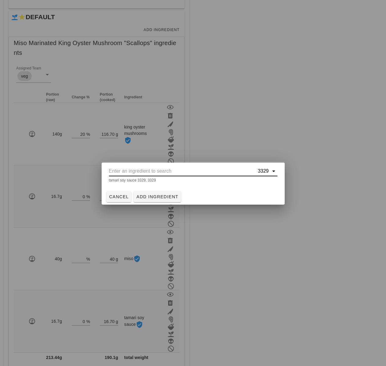
click at [144, 167] on input "text" at bounding box center [183, 171] width 148 height 10
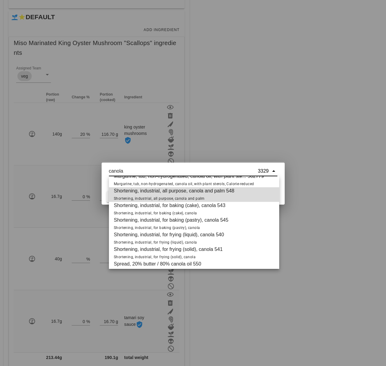
scroll to position [161, 0]
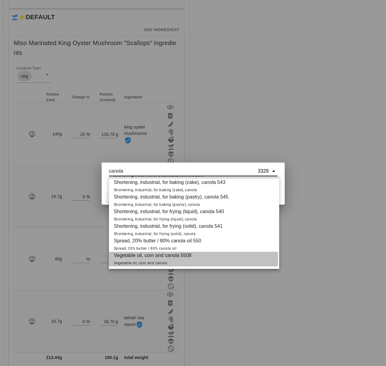
click at [198, 262] on div "Vegetable oil, corn and canola 5508 Vegetable oil, corn and canola" at bounding box center [194, 259] width 170 height 15
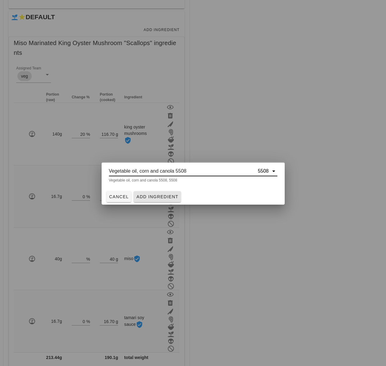
type input "Vegetable oil, corn and canola 5508"
click at [170, 195] on span "Add Ingredient" at bounding box center [157, 197] width 42 height 5
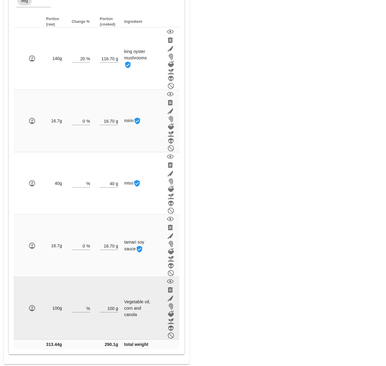
scroll to position [224, 0]
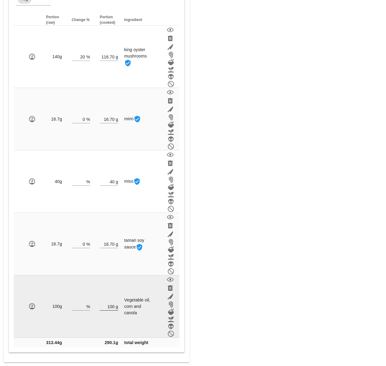
drag, startPoint x: 115, startPoint y: 306, endPoint x: 107, endPoint y: 306, distance: 8.6
click at [107, 306] on div "100 g" at bounding box center [109, 307] width 18 height 8
drag, startPoint x: 107, startPoint y: 306, endPoint x: 116, endPoint y: 308, distance: 9.8
click at [116, 308] on div "100 g" at bounding box center [109, 307] width 18 height 8
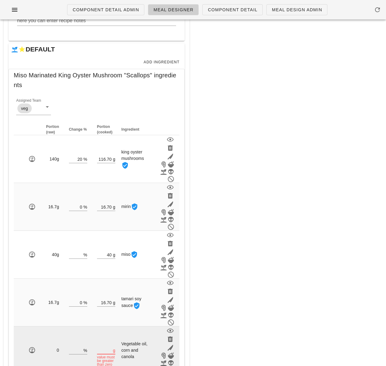
type input "2"
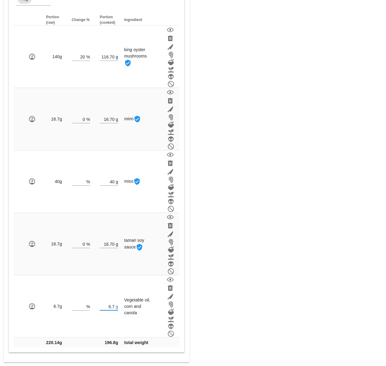
type input "6.70"
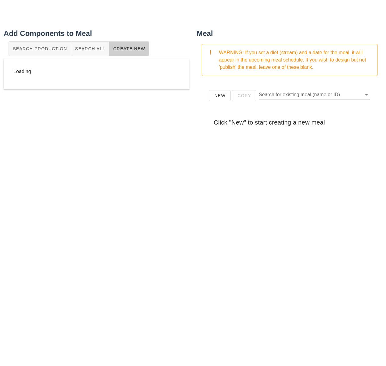
click at [280, 291] on div "Meal WARNING: If you set a diet (stream) and a date for the meal, it will appea…" at bounding box center [289, 176] width 193 height 304
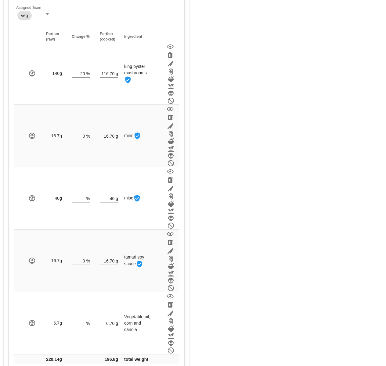
scroll to position [220, 0]
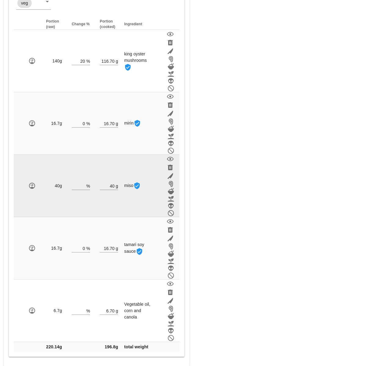
drag, startPoint x: 230, startPoint y: 119, endPoint x: 40, endPoint y: 174, distance: 197.6
click at [230, 119] on div "Meal WARNING: If you set a diet (stream) and a date for the meal, it will appea…" at bounding box center [289, 88] width 193 height 566
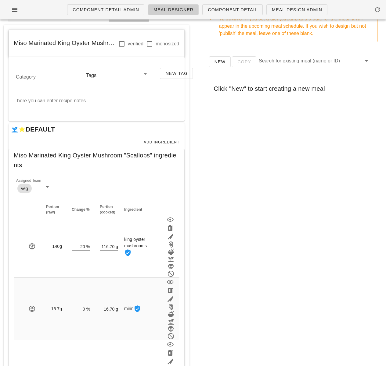
scroll to position [26, 0]
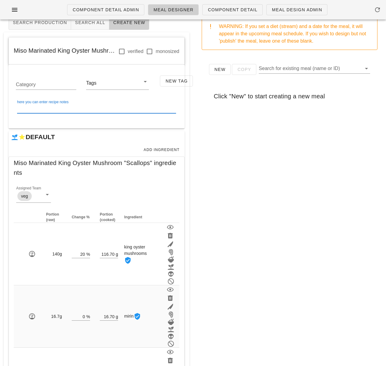
click at [58, 112] on textarea "here you can enter recipe notes" at bounding box center [96, 109] width 159 height 10
paste textarea "Trim the bottom of the King Oyster Mushroom as well as trim the cap( save for o…"
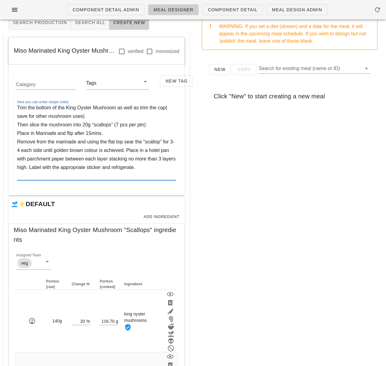
click at [167, 110] on textarea "Trim the bottom of the King Oyster Mushroom as well as trim the cap( save for o…" at bounding box center [96, 142] width 159 height 77
click at [92, 115] on textarea "Trim the bottom of the King Oyster Mushroom as well as trim the cap ( save for …" at bounding box center [96, 142] width 159 height 77
drag, startPoint x: 30, startPoint y: 126, endPoint x: 19, endPoint y: 125, distance: 11.6
click at [19, 125] on textarea "Trim the bottom of the King Oyster Mushroom as well as trim the cap ( save for …" at bounding box center [96, 142] width 159 height 77
click at [15, 106] on div "here you can enter recipe notes Trim the bottom of the King Oyster Mushroom as …" at bounding box center [96, 145] width 166 height 91
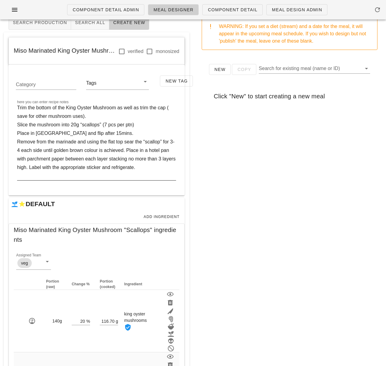
click at [16, 107] on div "here you can enter recipe notes Trim the bottom of the King Oyster Mushroom as …" at bounding box center [96, 145] width 166 height 91
click at [18, 109] on textarea "Trim the bottom of the King Oyster Mushroom as well as trim the cap ( save for …" at bounding box center [96, 142] width 159 height 77
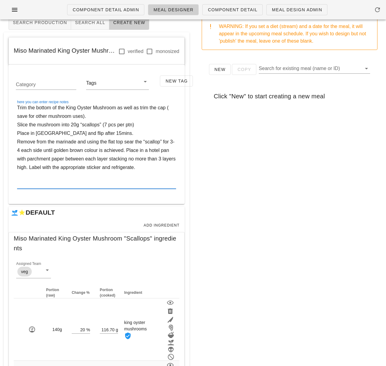
click at [20, 111] on textarea "Trim the bottom of the King Oyster Mushroom as well as trim the cap ( save for …" at bounding box center [96, 146] width 159 height 85
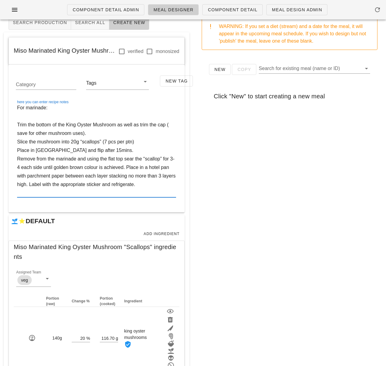
paste textarea "Combine all ingredients in a mixing bowl and mix till uniform. Label date and r…"
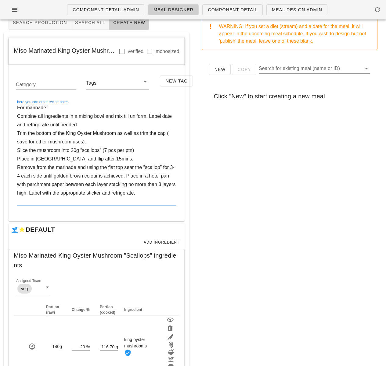
click at [18, 116] on textarea "For marinade: Combine all ingredients in a mixing bowl and mix till uniform. La…" at bounding box center [96, 155] width 159 height 102
click at [81, 126] on textarea "For marinade: Combine all ingredients in a mixing bowl and mix till uniform. La…" at bounding box center [96, 155] width 159 height 102
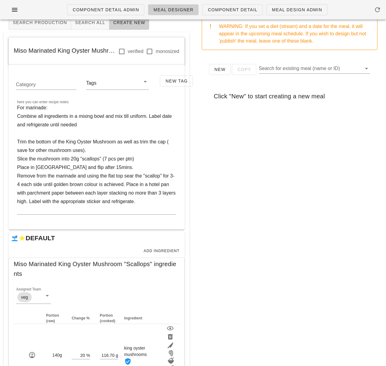
drag, startPoint x: 242, startPoint y: 198, endPoint x: 211, endPoint y: 305, distance: 111.7
click at [232, 309] on div "Meal WARNING: If you set a diet (stream) and a date for the meal, it will appea…" at bounding box center [289, 331] width 193 height 667
click at [76, 102] on div "here you can enter recipe notes For marinade: Combine all ingredients in a mixi…" at bounding box center [96, 162] width 166 height 125
click at [47, 118] on textarea "For marinade: Combine all ingredients in a mixing bowl and mix till uniform. La…" at bounding box center [96, 159] width 159 height 111
drag, startPoint x: 43, startPoint y: 117, endPoint x: 40, endPoint y: 117, distance: 3.4
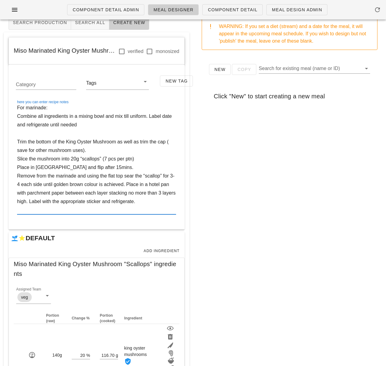
click at [40, 117] on textarea "For marinade: Combine all ingredients in a mixing bowl and mix till uniform. La…" at bounding box center [96, 159] width 159 height 111
drag, startPoint x: 130, startPoint y: 117, endPoint x: 155, endPoint y: 117, distance: 24.1
click at [155, 117] on textarea "For marinade: Combine miso paste, mirin, tamari soy & canola oil. ingredients i…" at bounding box center [96, 159] width 159 height 111
click at [143, 122] on textarea "For marinade: Combine miso paste, mirin, tamari soy & canola oil in a mixing bo…" at bounding box center [96, 159] width 159 height 111
click at [27, 126] on textarea "For marinade: Combine miso paste, mirin, tamari soy & canola oil in a mixing bo…" at bounding box center [96, 159] width 159 height 111
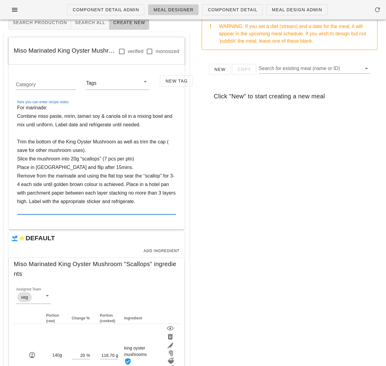
click at [33, 131] on textarea "For marinade: Combine miso paste, mirin, tamari soy & canola oil in a mixing bo…" at bounding box center [96, 159] width 159 height 111
click at [140, 160] on textarea "For marinade: Combine miso paste, mirin, tamari soy & canola oil in a mixing bo…" at bounding box center [96, 159] width 159 height 111
click at [110, 168] on textarea "For marinade: Combine miso paste, mirin, tamari soy & canola oil in a mixing bo…" at bounding box center [96, 159] width 159 height 111
click at [132, 185] on textarea "For marinade: Combine miso paste, mirin, tamari soy & canola oil in a mixing bo…" at bounding box center [96, 159] width 159 height 111
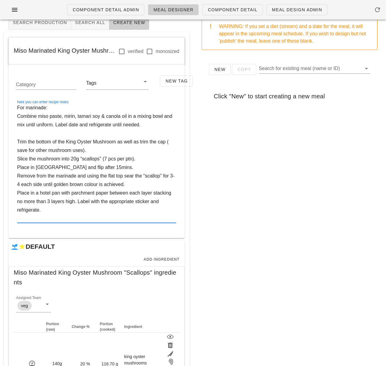
click at [152, 192] on textarea "For marinade: Combine miso paste, mirin, tamari soy & canola oil in a mixing bo…" at bounding box center [96, 164] width 159 height 120
click at [51, 207] on textarea "For marinade: Combine miso paste, mirin, tamari soy & canola oil in a mixing bo…" at bounding box center [96, 164] width 159 height 120
click at [49, 220] on textarea "For marinade: Combine miso paste, mirin, tamari soy & canola oil in a mixing bo…" at bounding box center [96, 164] width 159 height 120
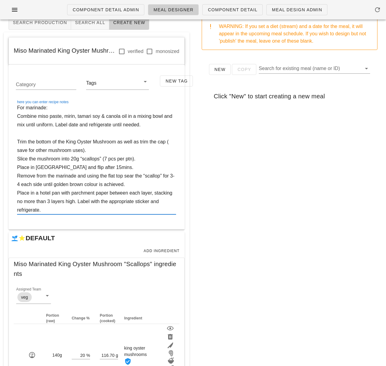
type textarea "For marinade: Combine miso paste, mirin, tamari soy & canola oil in a mixing bo…"
drag, startPoint x: 254, startPoint y: 212, endPoint x: 244, endPoint y: 213, distance: 9.8
click at [253, 212] on div "New Copy Search for existing meal (name or ID) Click "New" to start creating a …" at bounding box center [290, 177] width 186 height 244
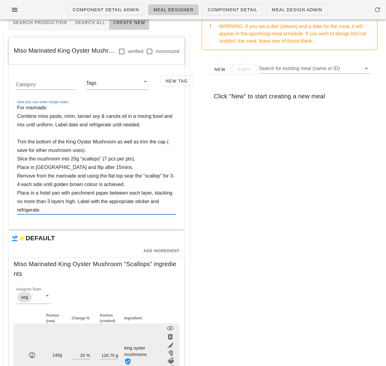
drag, startPoint x: 131, startPoint y: 223, endPoint x: 142, endPoint y: 342, distance: 119.4
click at [126, 355] on div "Miso Marinated King Oyster Mushroom "Scallops" (16940) verified monosized Categ…" at bounding box center [97, 344] width 176 height 615
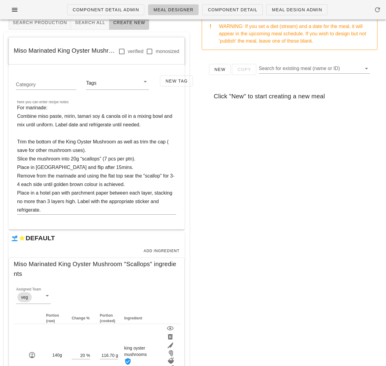
click at [254, 269] on div "New Copy Search for existing meal (name or ID) Click "New" to start creating a …" at bounding box center [290, 177] width 186 height 244
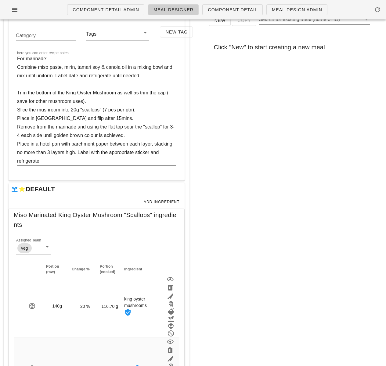
scroll to position [57, 0]
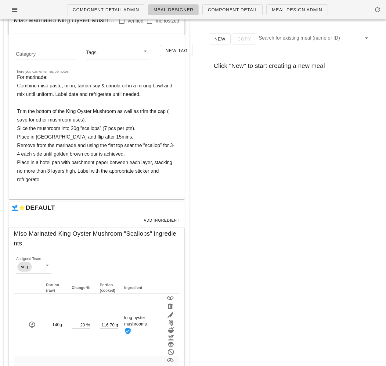
drag, startPoint x: 36, startPoint y: 237, endPoint x: 31, endPoint y: 238, distance: 5.3
click at [36, 237] on span "Miso Marinated King Oyster Mushroom "Scallops" ingredients" at bounding box center [97, 239] width 166 height 20
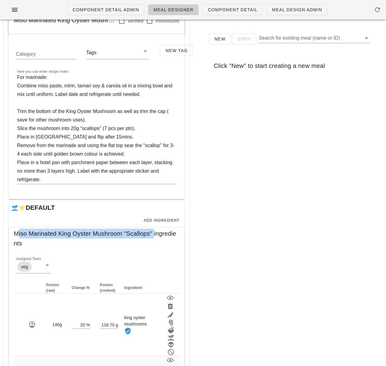
drag, startPoint x: 13, startPoint y: 234, endPoint x: 156, endPoint y: 235, distance: 143.0
click at [156, 235] on div "Miso Marinated King Oyster Mushroom "Scallops" ingredients" at bounding box center [96, 241] width 175 height 26
copy span "Miso Marinated King Oyster Mushroom "Scallops""
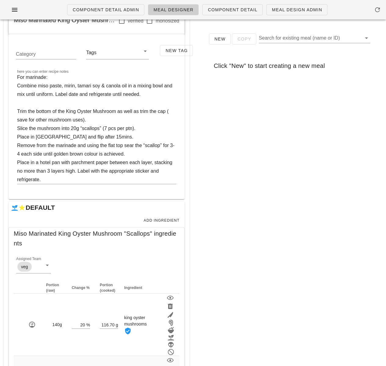
drag, startPoint x: 241, startPoint y: 232, endPoint x: 217, endPoint y: 120, distance: 114.4
click at [242, 231] on div "New Copy Search for existing meal (name or ID) Click "New" to start creating a …" at bounding box center [290, 146] width 186 height 244
click at [285, 8] on span "Meal Design Admin" at bounding box center [296, 9] width 51 height 5
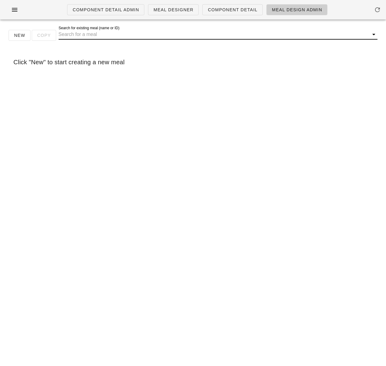
click at [143, 38] on input "Search for existing meal (name or ID)" at bounding box center [213, 35] width 309 height 10
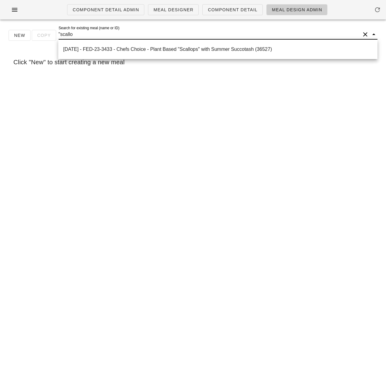
type input ""scallop"
click at [157, 45] on div "2025-08-31 - FED-23-3433 - Chefs Choice - Plant Based "Scallops" with Summer Su…" at bounding box center [217, 49] width 309 height 13
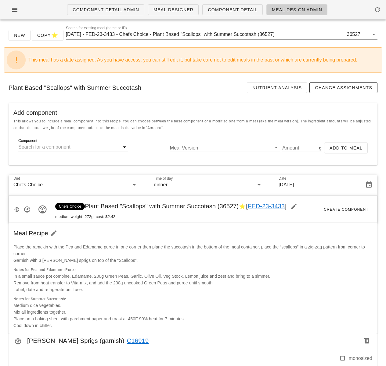
click at [55, 145] on input "Component" at bounding box center [68, 147] width 100 height 10
paste input "Miso Marinated King Oyster Mushroom "Scallops""
type input "Miso Marinated King Oyster Mushroom "Scallops""
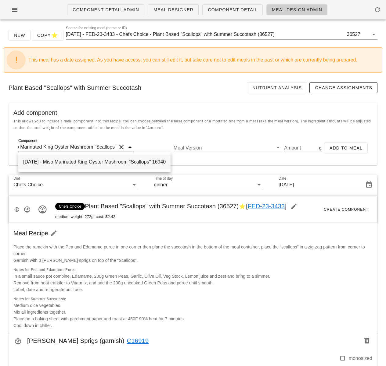
click at [97, 163] on div "2025-08-15 - Miso Marinated King Oyster Mushroom "Scallops" 16940" at bounding box center [94, 162] width 152 height 15
type input "196.80"
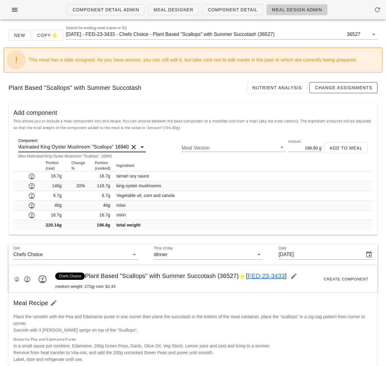
scroll to position [0, 11]
type input "Miso Marinated King Oyster Mushroom "Scallops""
click at [341, 148] on span "Add to Meal" at bounding box center [345, 148] width 33 height 5
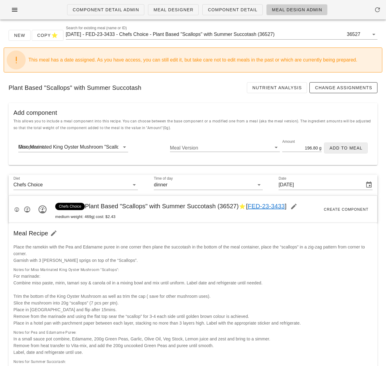
type input "0"
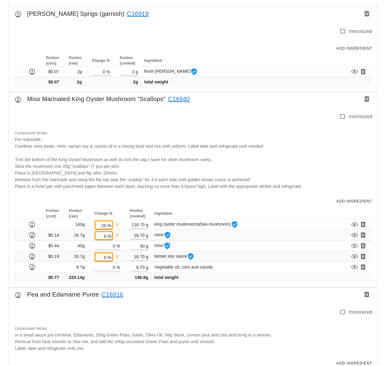
scroll to position [402, 0]
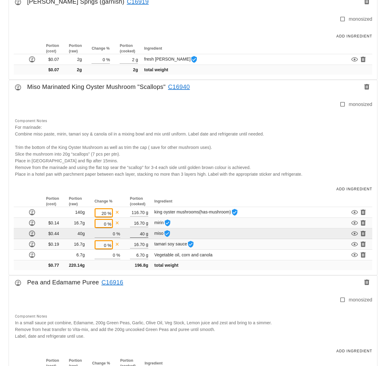
click at [144, 234] on input "40" at bounding box center [137, 234] width 15 height 8
type input "4"
type input "5"
click at [114, 234] on input "0" at bounding box center [105, 234] width 21 height 8
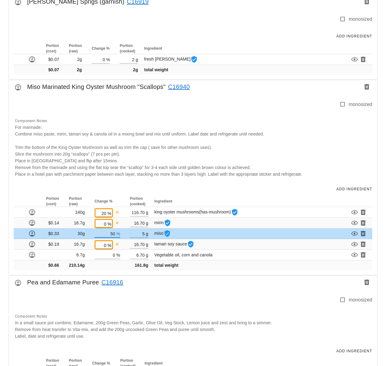
type input "5"
type input "0"
type input "6"
type input "700"
click at [145, 273] on div "Component Detail Admin Meal Designer Component Detail Meal Design Admin New Cop…" at bounding box center [193, 171] width 386 height 1146
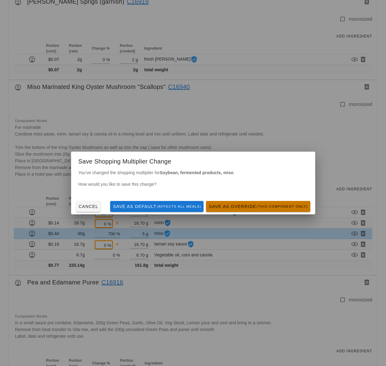
click at [242, 206] on span "Save as Override (this component only)" at bounding box center [257, 206] width 99 height 5
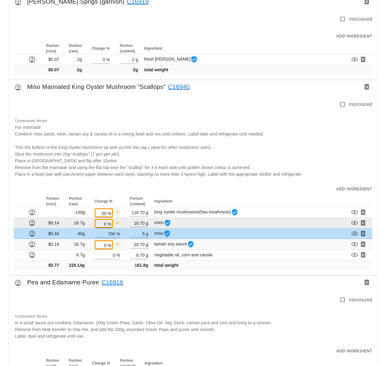
click at [106, 224] on input "0" at bounding box center [101, 224] width 10 height 8
type input "700"
click at [138, 224] on div "Component Detail Admin Meal Designer Component Detail Meal Design Admin New Cop…" at bounding box center [193, 171] width 386 height 1146
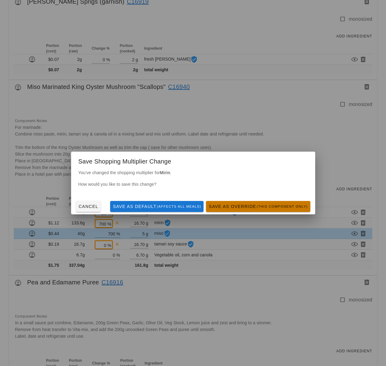
click at [240, 211] on button "Save as Override (this component only)" at bounding box center [258, 206] width 104 height 11
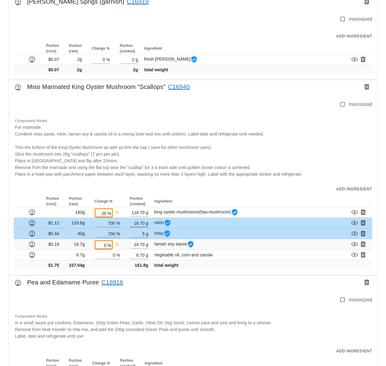
click at [144, 223] on input "16.70" at bounding box center [137, 223] width 15 height 8
type input "1"
type input "2.09"
click at [156, 273] on div "Portion (cost) Portion (raw) Change % Portion (cooked) Ingredient 140g 20 % 116…" at bounding box center [193, 235] width 368 height 79
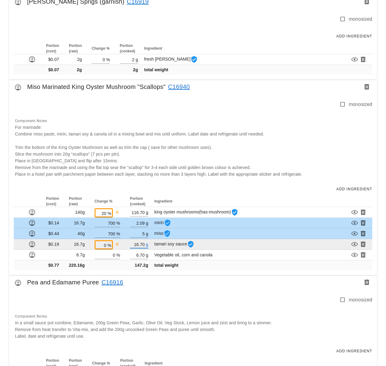
click at [142, 246] on input "16.70" at bounding box center [137, 245] width 15 height 8
type input "1"
type input "2.09"
click at [106, 245] on input "0" at bounding box center [101, 245] width 10 height 8
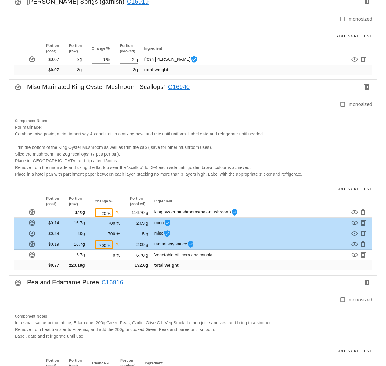
type input "700"
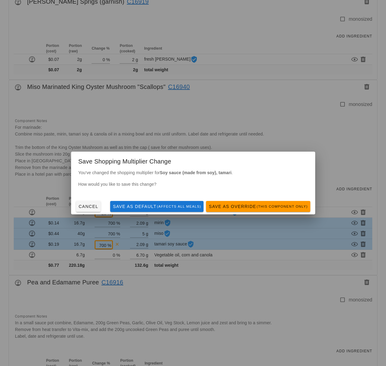
click at [129, 273] on div "Component Detail Admin Meal Designer Component Detail Meal Design Admin New Cop…" at bounding box center [193, 171] width 386 height 1146
click at [250, 208] on span "Save as Override (this component only)" at bounding box center [257, 206] width 99 height 5
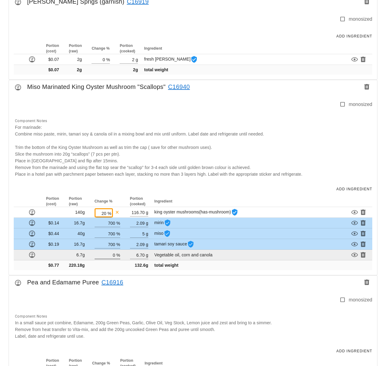
click at [115, 255] on input "0" at bounding box center [105, 255] width 21 height 8
type input "700"
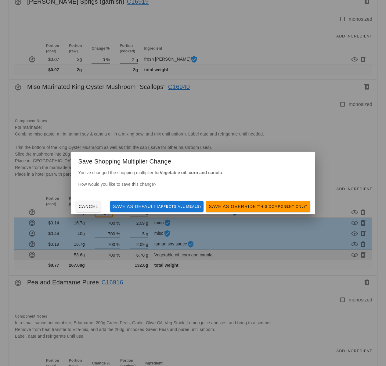
click at [143, 256] on div "Component Detail Admin Meal Designer Component Detail Meal Design Admin New Cop…" at bounding box center [193, 171] width 386 height 1146
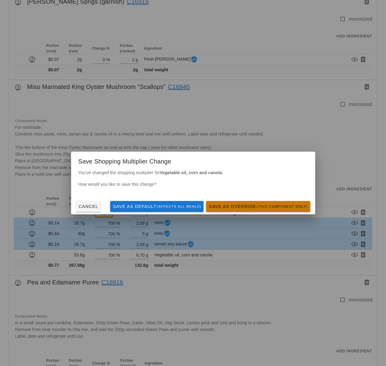
click at [229, 208] on span "Save as Override (this component only)" at bounding box center [257, 206] width 99 height 5
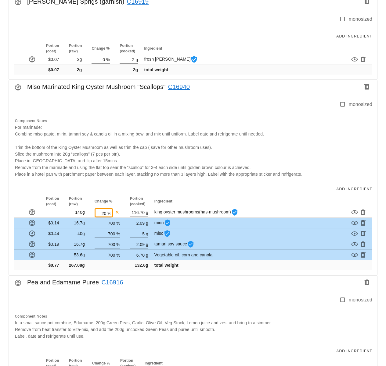
click at [143, 257] on input "6.70" at bounding box center [137, 255] width 15 height 8
click at [144, 256] on input "6.70" at bounding box center [137, 255] width 15 height 8
type input "6"
type input "0.84"
click at [195, 273] on div "Portion (cost) Portion (raw) Change % Portion (cooked) Ingredient 140g 20 % 116…" at bounding box center [193, 235] width 368 height 79
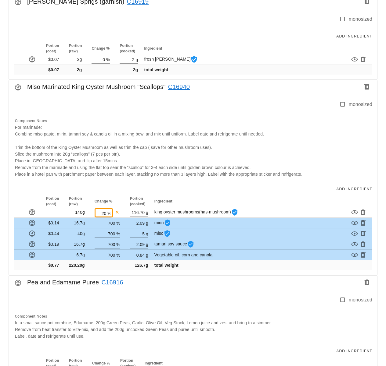
click at [240, 192] on div "Add Ingredient" at bounding box center [193, 189] width 368 height 13
click at [242, 114] on div "Component Notes For marinade: Combine miso paste, mirin, tamari soy & canola oi…" at bounding box center [191, 148] width 361 height 68
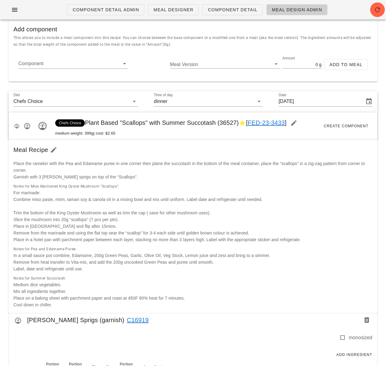
scroll to position [0, 0]
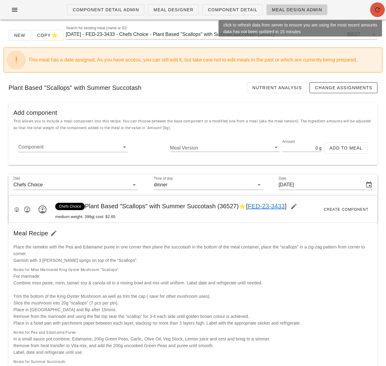
click at [376, 10] on icon "button" at bounding box center [377, 9] width 7 height 7
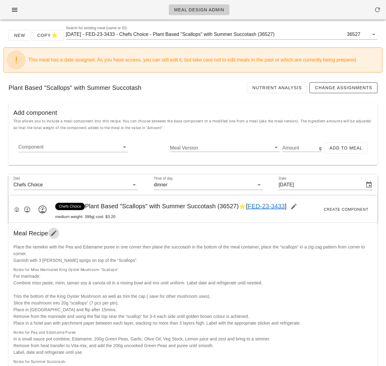
click at [52, 232] on icon "button" at bounding box center [53, 233] width 7 height 7
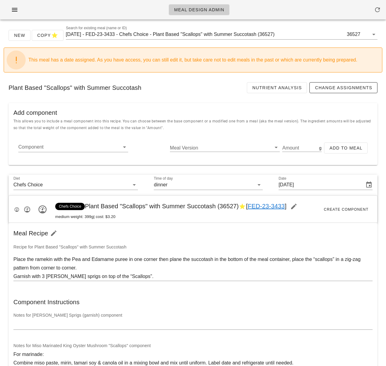
drag, startPoint x: 55, startPoint y: 361, endPoint x: 102, endPoint y: 331, distance: 55.8
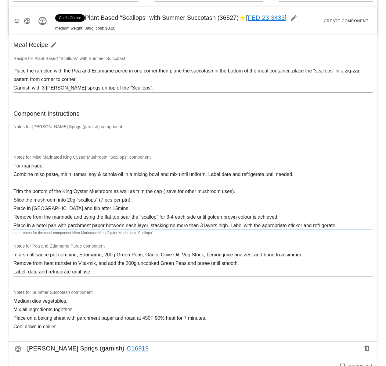
drag, startPoint x: 42, startPoint y: 166, endPoint x: 45, endPoint y: 169, distance: 4.1
click at [42, 166] on textarea "For marinade: Combine miso paste, mirin, tamari soy & canola oil in a mixing bo…" at bounding box center [192, 196] width 359 height 68
click at [67, 179] on textarea "For marinade (use ": Combine miso paste, mirin, tamari soy & canola oil in a mi…" at bounding box center [192, 196] width 359 height 68
click at [56, 166] on textarea "For marinade (use ": Combine miso paste, mirin, tamari soy & canola oil in a mi…" at bounding box center [192, 196] width 359 height 68
paste textarea "w"
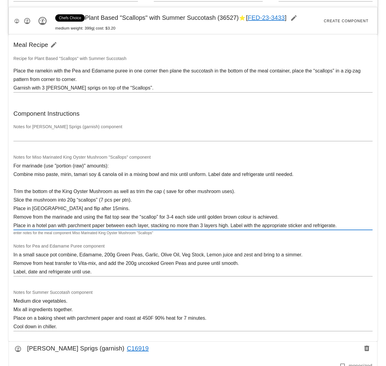
click at [75, 194] on textarea "For marinade (use "portion (raw)" amounts): Combine miso paste, mirin, tamari s…" at bounding box center [192, 196] width 359 height 68
click at [84, 178] on textarea "For marinade (use "portion (raw)" amounts): Combine miso paste, mirin, tamari s…" at bounding box center [192, 196] width 359 height 68
type textarea "For marinade (use "portion (raw)" amounts): Combine miso paste, mirin, tamari s…"
click at [222, 249] on div "Notes for Pea and Edamame Puree component In a small sauce pot combine, Edamame…" at bounding box center [193, 262] width 366 height 46
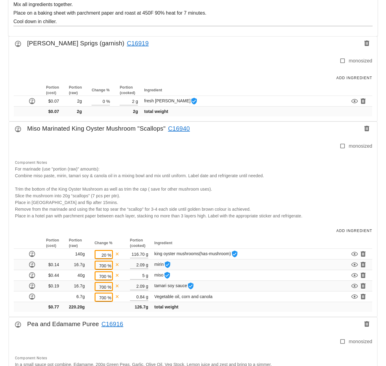
scroll to position [506, 0]
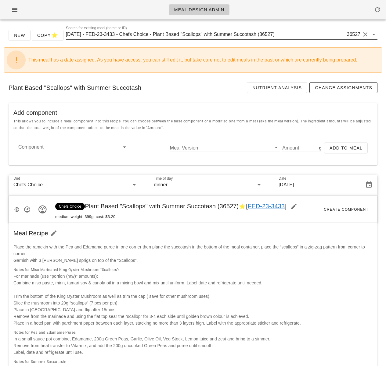
click at [170, 32] on input "[DATE] - FED-23-3433 - Chefs Choice - Plant Based "Scallops" with Summer Succot…" at bounding box center [206, 35] width 280 height 10
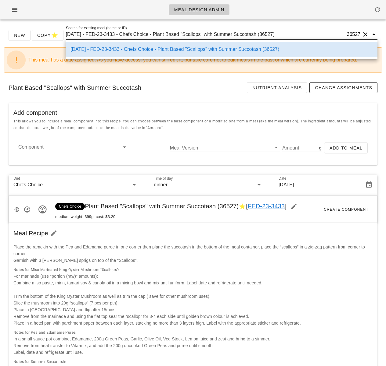
click at [170, 32] on input "[DATE] - FED-23-3433 - Chefs Choice - Plant Based "Scallops" with Summer Succot…" at bounding box center [206, 35] width 280 height 10
type input "Lox"
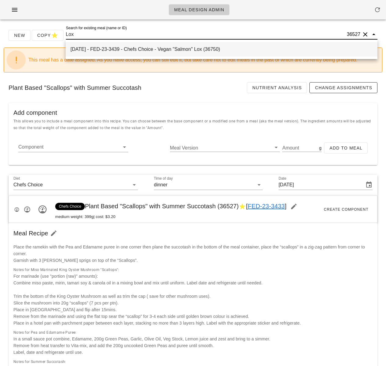
click at [170, 50] on div "[DATE] - FED-23-3439 - Chefs Choice - Vegan "Salmon" Lox (36750)" at bounding box center [221, 49] width 302 height 6
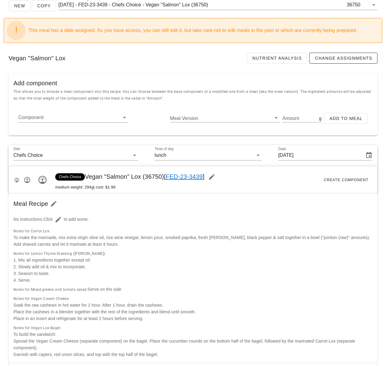
scroll to position [37, 0]
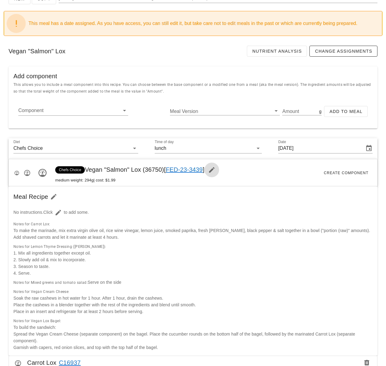
click at [215, 172] on icon "button" at bounding box center [211, 169] width 7 height 7
click at [90, 149] on input "Diet" at bounding box center [82, 149] width 77 height 10
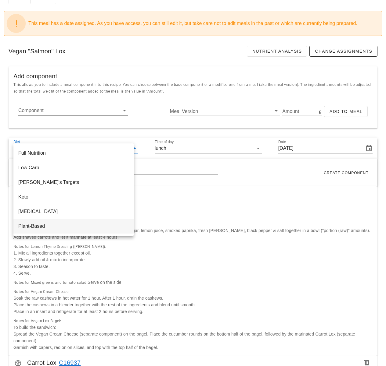
click at [62, 226] on div "Plant-Based" at bounding box center [73, 226] width 110 height 6
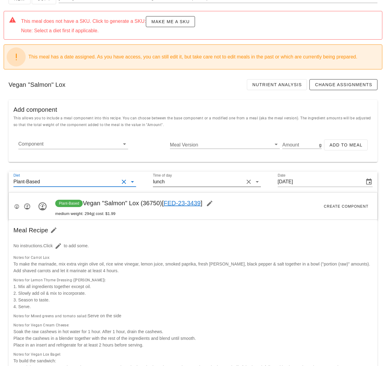
click at [200, 184] on input "Time of day" at bounding box center [205, 182] width 78 height 10
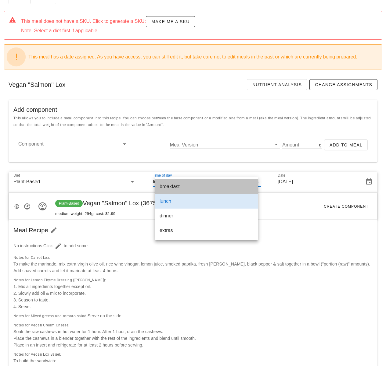
click at [178, 187] on div "breakfast" at bounding box center [206, 187] width 94 height 6
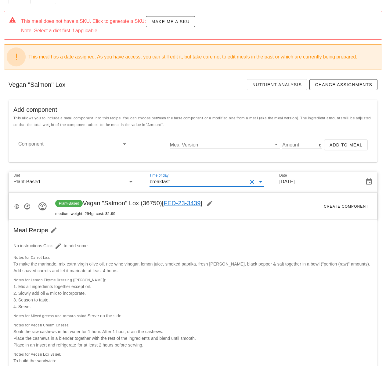
click at [266, 215] on div "Plant-Based Vegan "Salmon" Lox (36750) [ FED-23-3439 ] medium weight: 294g | co…" at bounding box center [193, 206] width 368 height 27
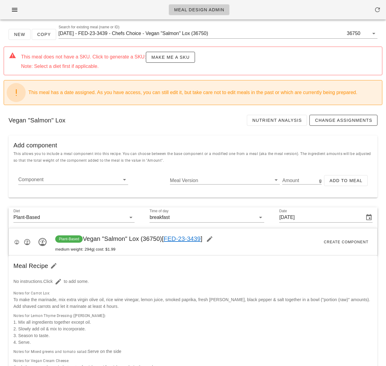
scroll to position [0, 0]
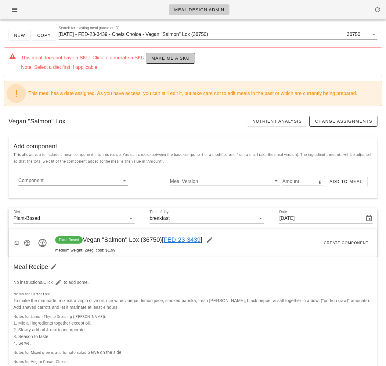
click at [166, 60] on span "Make me a SKU" at bounding box center [170, 58] width 38 height 5
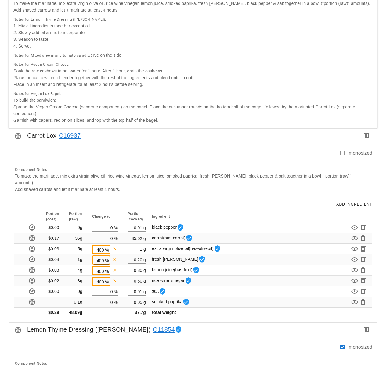
scroll to position [268, 0]
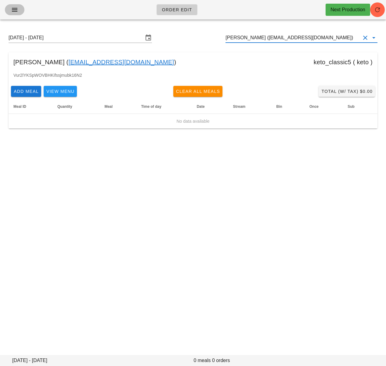
click at [16, 12] on icon "button" at bounding box center [14, 9] width 7 height 7
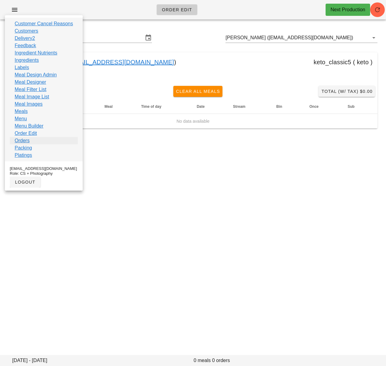
click at [28, 141] on link "Orders" at bounding box center [22, 140] width 15 height 7
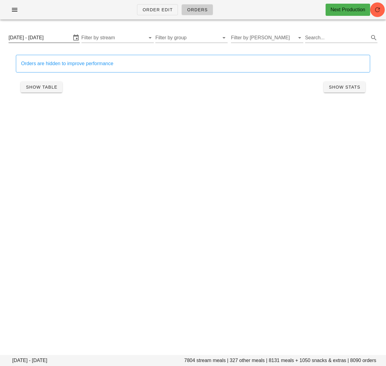
click at [50, 40] on input "[DATE] - [DATE]" at bounding box center [40, 38] width 63 height 10
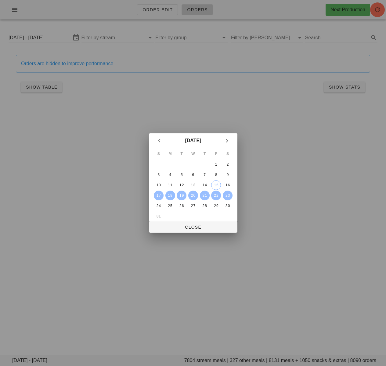
drag, startPoint x: 171, startPoint y: 198, endPoint x: 182, endPoint y: 196, distance: 11.7
click at [171, 198] on div "18" at bounding box center [170, 196] width 10 height 4
click at [191, 195] on div "20" at bounding box center [193, 196] width 10 height 4
click at [210, 225] on span "Close" at bounding box center [193, 227] width 79 height 5
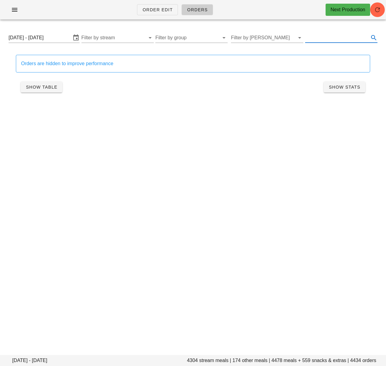
click at [328, 38] on input "text" at bounding box center [336, 38] width 63 height 10
type input "peanut butter protein"
click at [37, 86] on span "Show Table" at bounding box center [42, 87] width 32 height 5
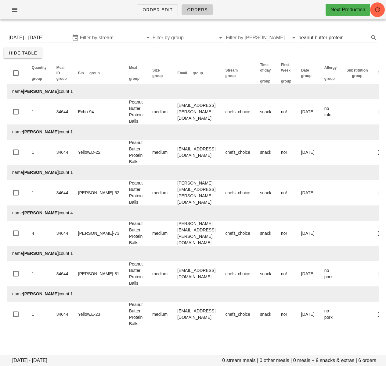
click at [382, 129] on div "[DATE] - [DATE] 0 stream meals | 0 other meals | 0 meals + 9 snacks & extras | …" at bounding box center [193, 179] width 386 height 310
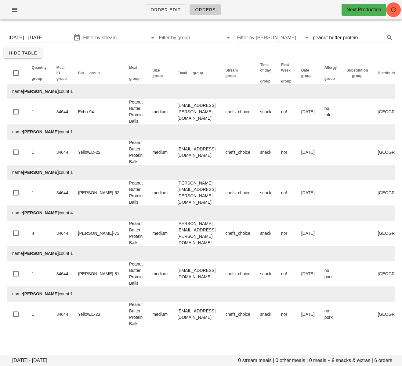
drag, startPoint x: 398, startPoint y: 83, endPoint x: 356, endPoint y: 142, distance: 72.3
click at [385, 137] on div "[DATE] - [DATE] 0 stream meals | 0 other meals | 0 meals + 9 snacks & extras | …" at bounding box center [201, 179] width 402 height 310
drag, startPoint x: 307, startPoint y: 142, endPoint x: 208, endPoint y: 334, distance: 216.1
click at [337, 366] on html "Order Edit Orders Next Production [DATE] - [DATE] 0 stream meals | 0 other meal…" at bounding box center [201, 183] width 402 height 366
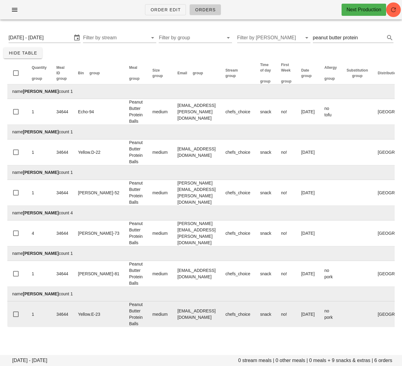
drag, startPoint x: 181, startPoint y: 336, endPoint x: 178, endPoint y: 333, distance: 4.1
click at [181, 331] on div "Quantity group Meal ID group Bin group Meal group Size group Email group Stream…" at bounding box center [201, 195] width 394 height 273
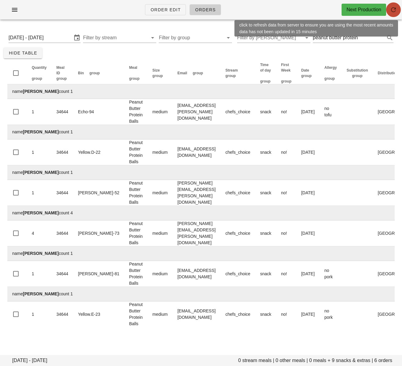
click at [385, 5] on button "button" at bounding box center [393, 9] width 15 height 15
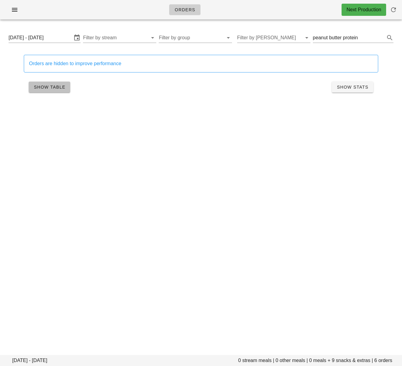
click at [53, 89] on span "Show Table" at bounding box center [50, 87] width 32 height 5
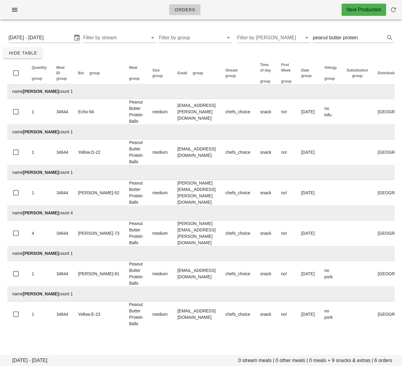
drag, startPoint x: 137, startPoint y: 329, endPoint x: 151, endPoint y: 333, distance: 14.5
click at [140, 335] on div "[DATE] - [DATE] 0 stream meals | 0 other meals | 0 meals + 9 snacks & extras | …" at bounding box center [201, 179] width 402 height 310
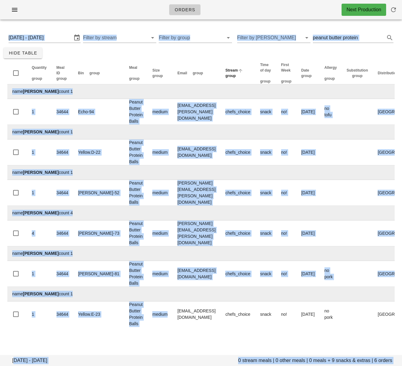
click at [227, 66] on th "Stream group" at bounding box center [237, 73] width 35 height 22
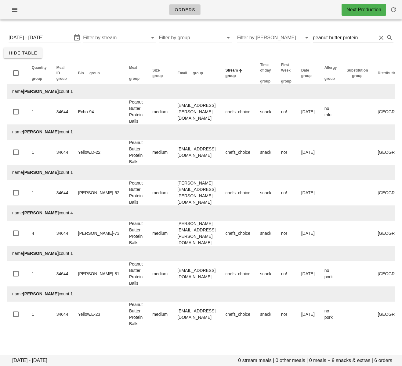
click at [341, 39] on input "peanut butter protein" at bounding box center [344, 38] width 63 height 10
drag, startPoint x: 349, startPoint y: 37, endPoint x: 378, endPoint y: 37, distance: 29.9
click at [378, 37] on div "peanut butter protein" at bounding box center [353, 38] width 80 height 10
drag, startPoint x: 370, startPoint y: 38, endPoint x: 349, endPoint y: 39, distance: 21.1
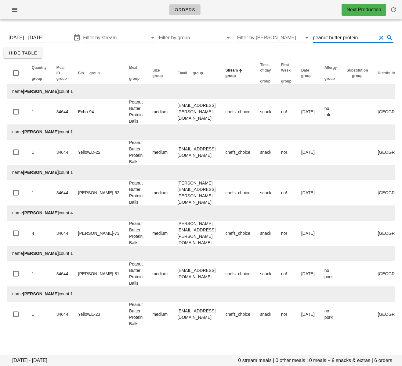
click at [349, 39] on input "peanut butter protein" at bounding box center [344, 38] width 63 height 10
type input "peanut butter oatmeal"
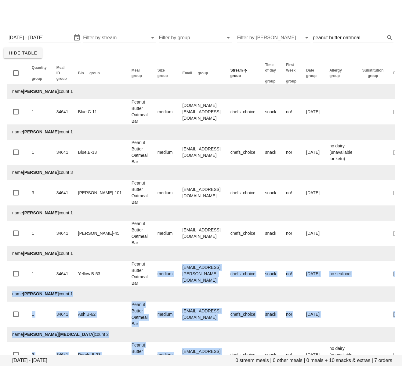
scroll to position [24, 0]
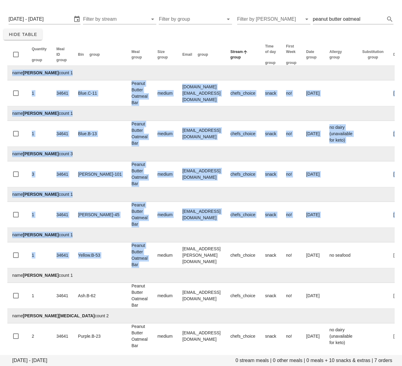
drag, startPoint x: 130, startPoint y: 277, endPoint x: 147, endPoint y: 355, distance: 79.8
click at [154, 366] on html "Orders Next Production [DATE] - [DATE] 0 stream meals | 0 other meals | 0 meals…" at bounding box center [201, 173] width 402 height 385
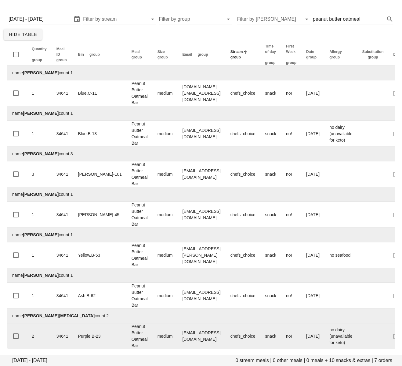
click at [152, 344] on td "medium" at bounding box center [164, 337] width 25 height 26
